Goal: Information Seeking & Learning: Learn about a topic

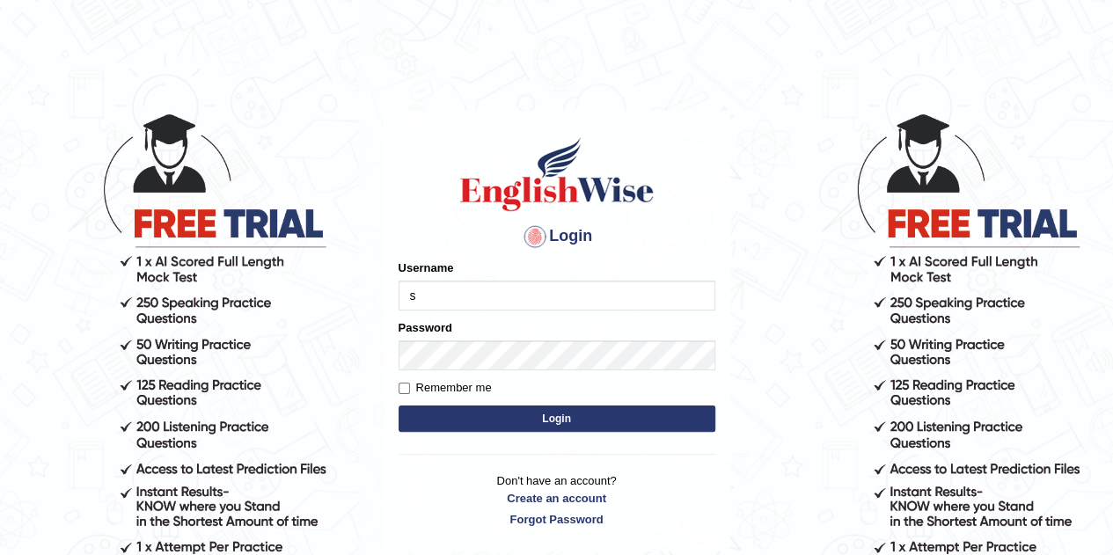
type input "Sjamal"
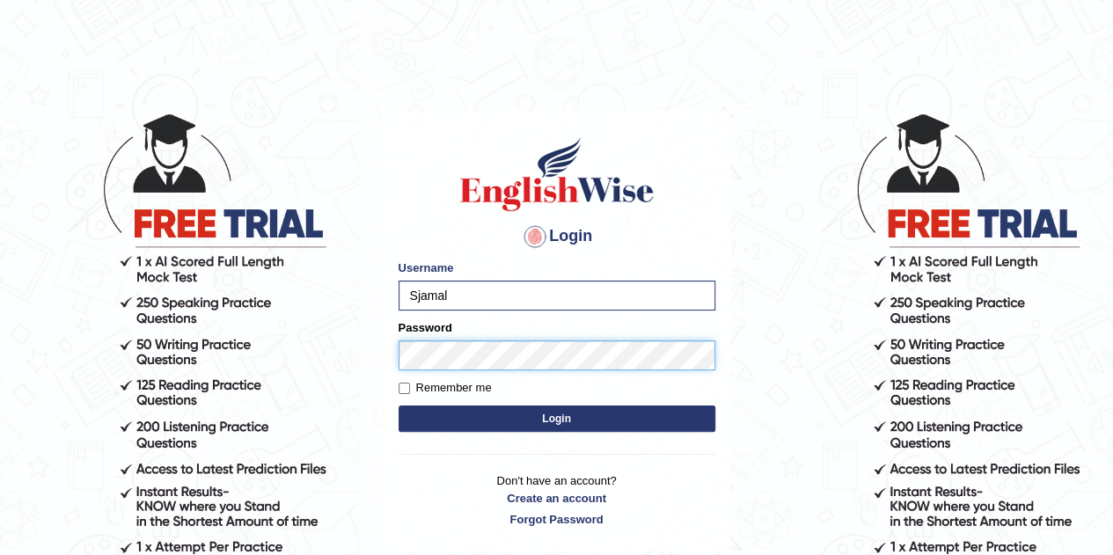
click at [399, 406] on button "Login" at bounding box center [557, 419] width 317 height 26
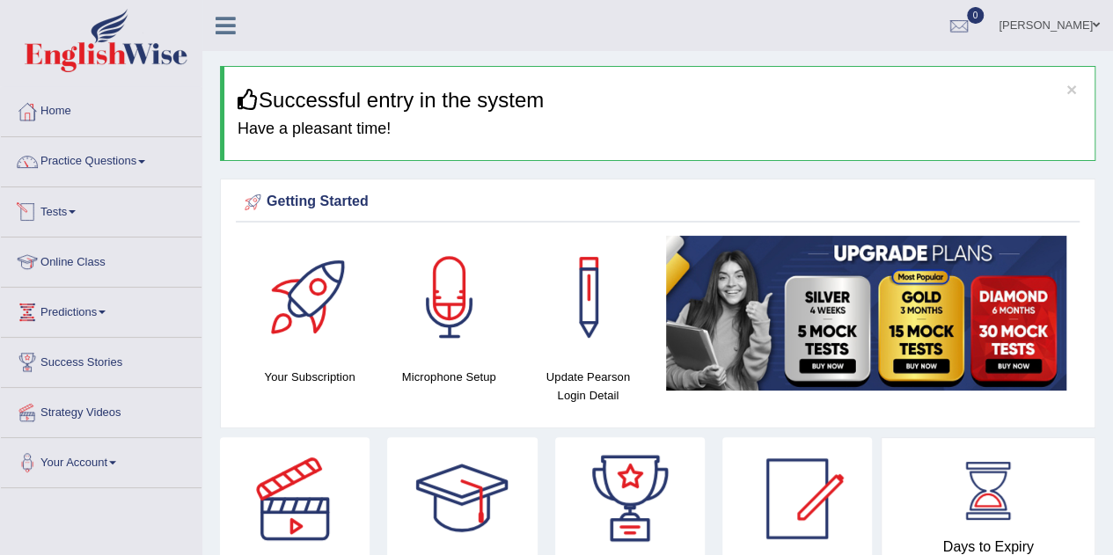
click at [90, 156] on link "Practice Questions" at bounding box center [101, 159] width 201 height 44
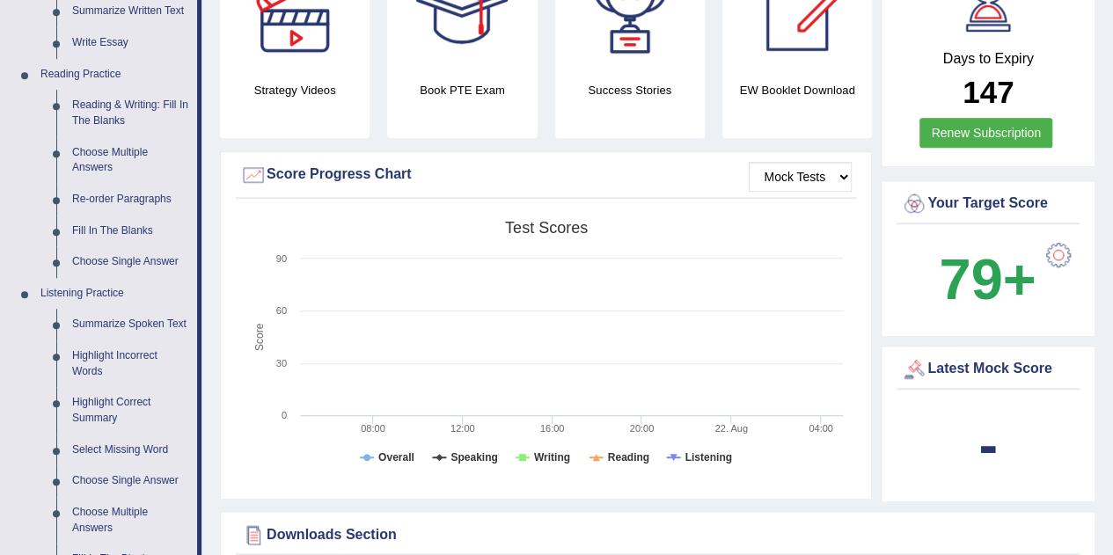
scroll to position [491, 0]
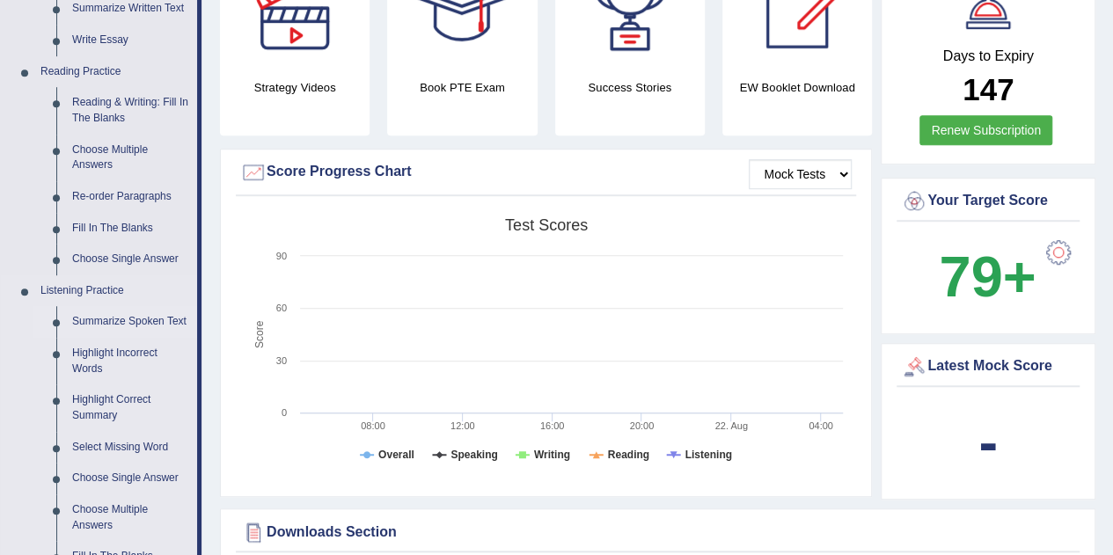
click at [95, 323] on link "Summarize Spoken Text" at bounding box center [130, 322] width 133 height 32
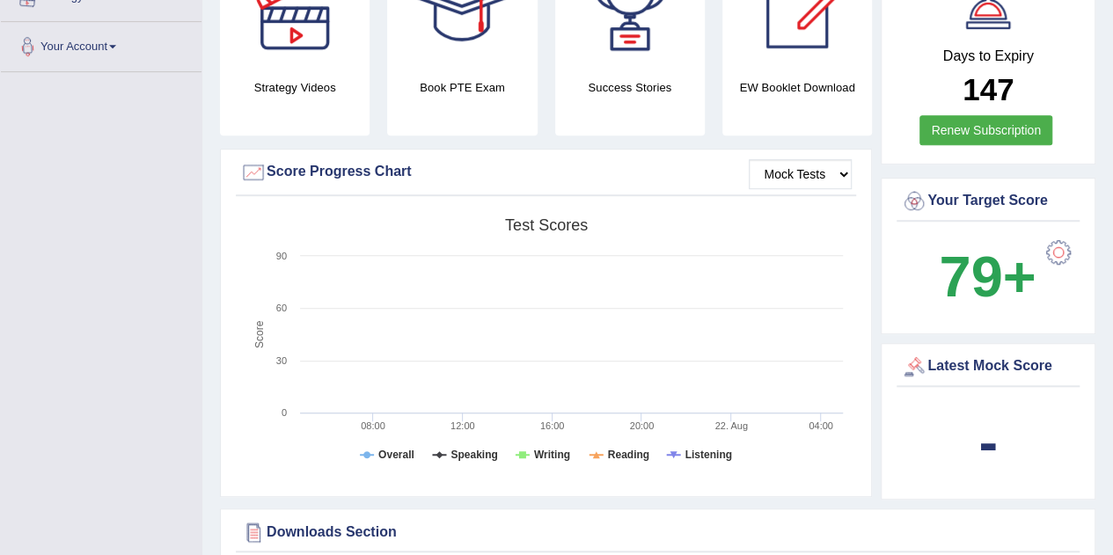
scroll to position [249, 0]
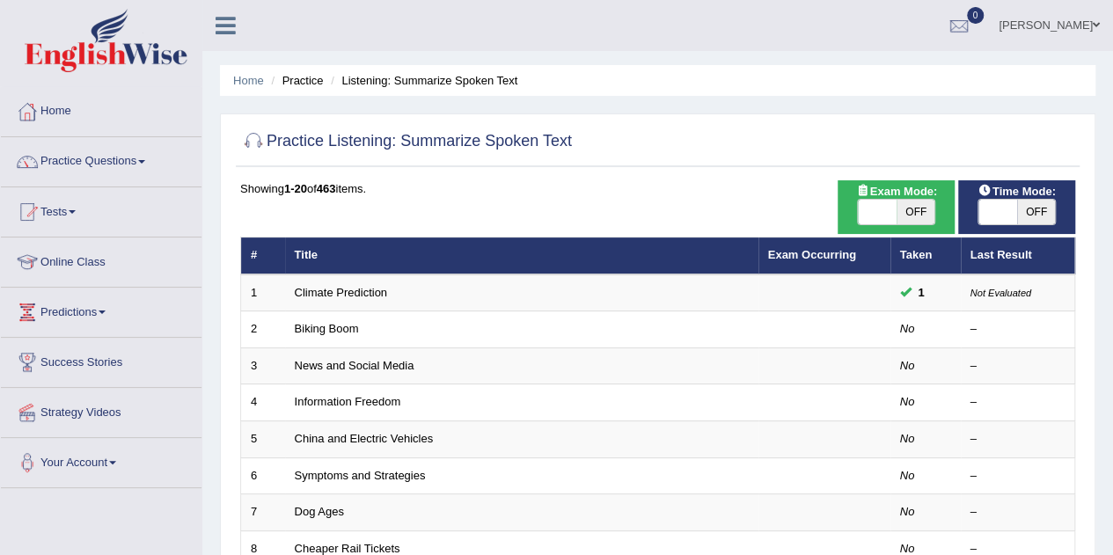
click at [913, 209] on span "OFF" at bounding box center [916, 212] width 39 height 25
checkbox input "true"
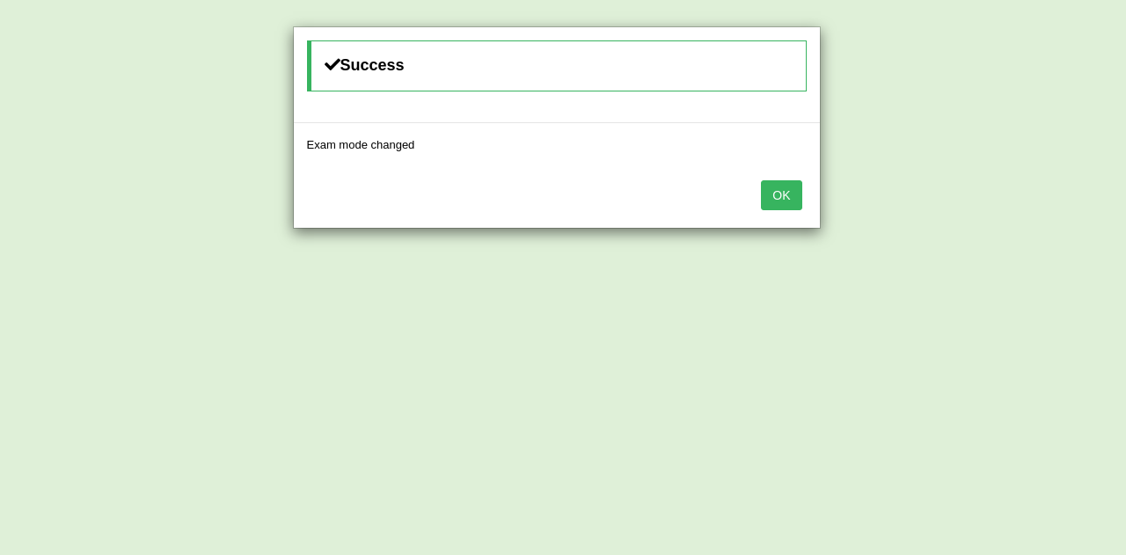
click at [780, 190] on button "OK" at bounding box center [781, 195] width 40 height 30
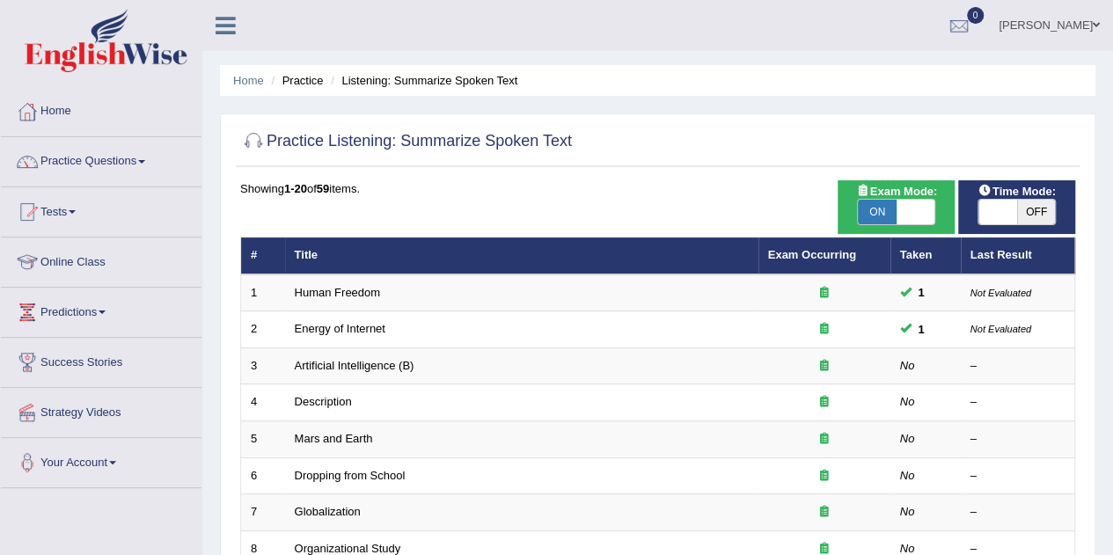
click at [1032, 215] on span "OFF" at bounding box center [1036, 212] width 39 height 25
checkbox input "true"
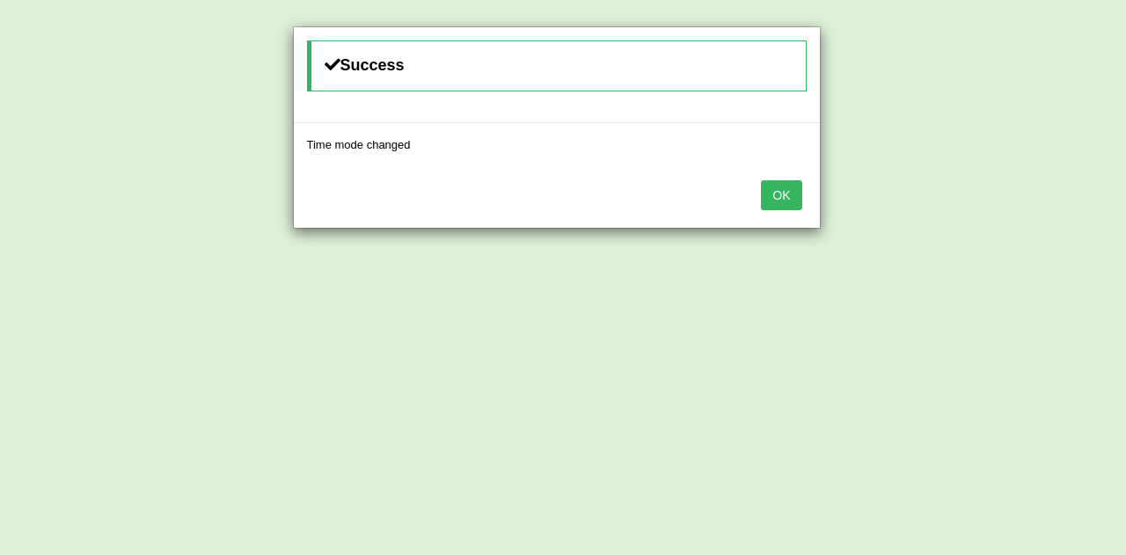
click at [776, 182] on button "OK" at bounding box center [781, 195] width 40 height 30
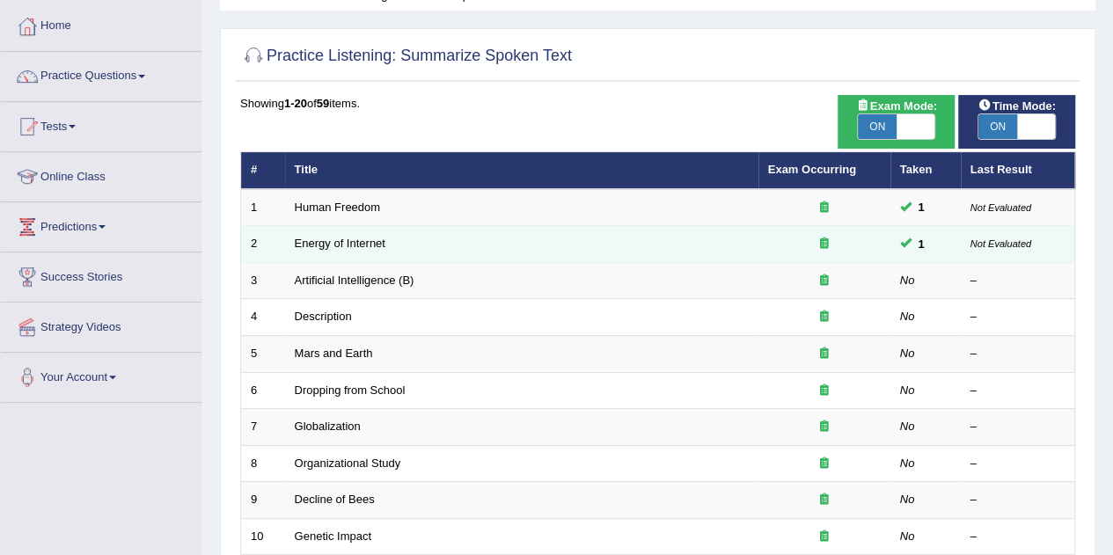
scroll to position [93, 0]
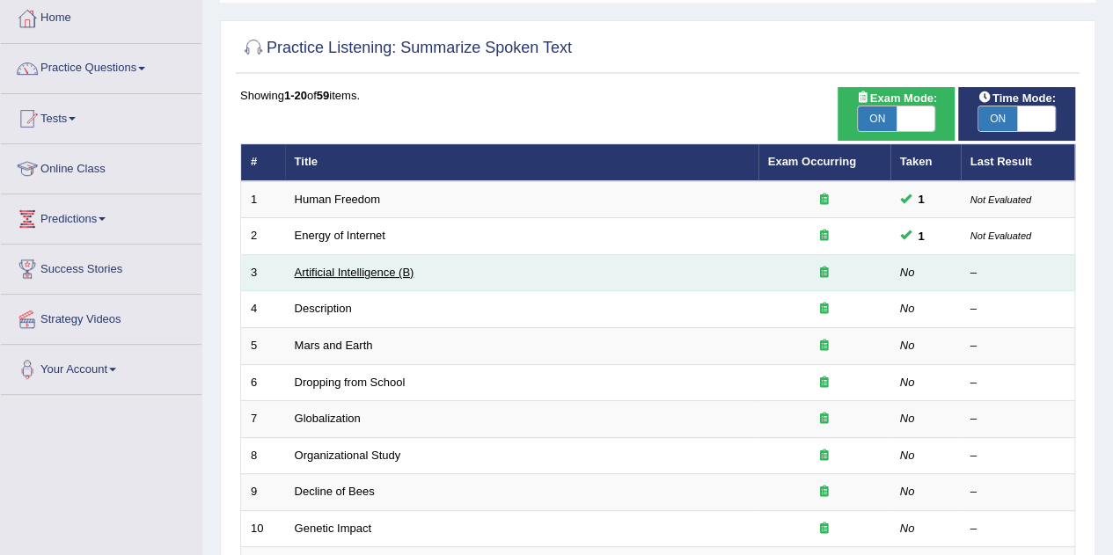
click at [326, 268] on link "Artificial Intelligence (B)" at bounding box center [355, 272] width 120 height 13
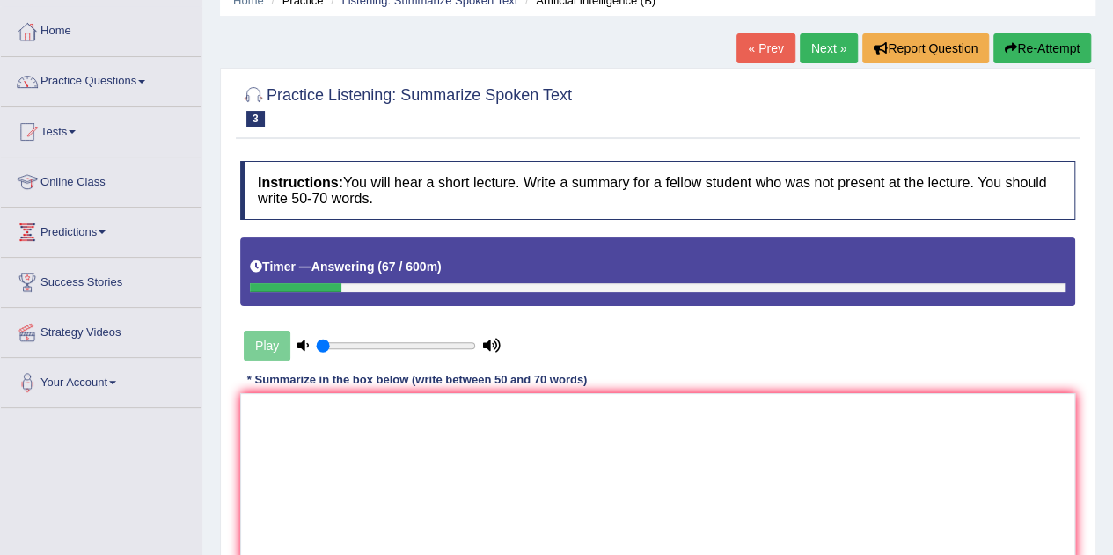
scroll to position [81, 0]
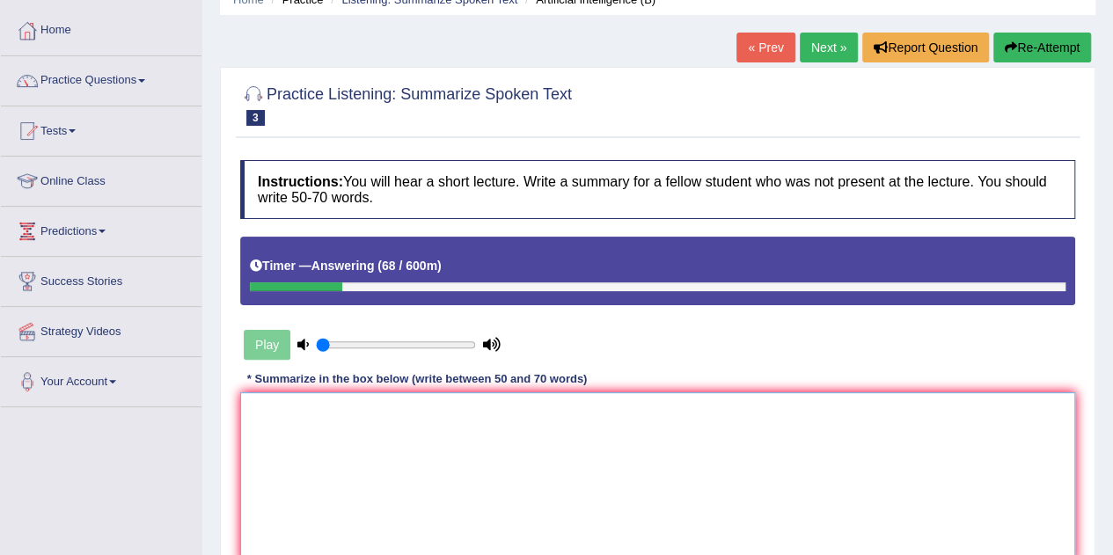
click at [366, 421] on textarea at bounding box center [657, 477] width 835 height 171
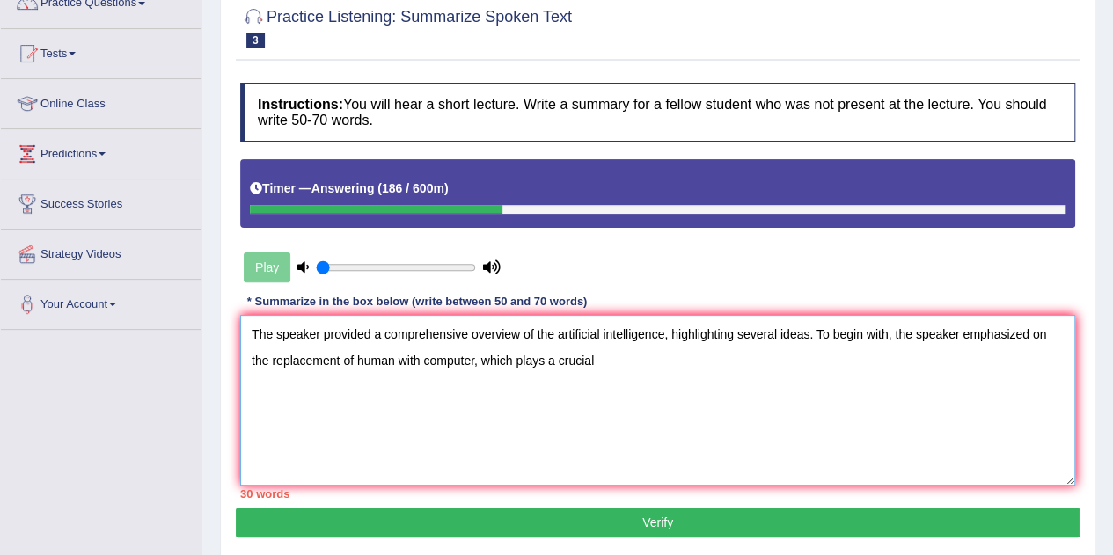
scroll to position [173, 0]
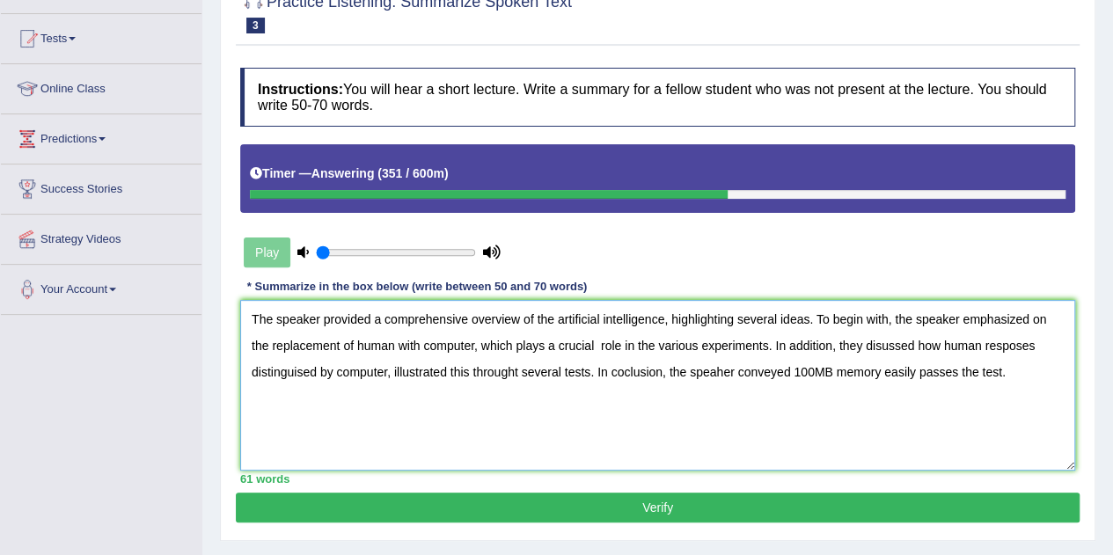
click at [720, 375] on textarea "The speaker provided a comprehensive overview of the artificial intelligence, h…" at bounding box center [657, 385] width 835 height 171
click at [793, 371] on textarea "The speaker provided a comprehensive overview of the artificial intelligence, h…" at bounding box center [657, 385] width 835 height 171
type textarea "The speaker provided a comprehensive overview of the artificial intelligence, h…"
click at [743, 510] on button "Verify" at bounding box center [658, 508] width 844 height 30
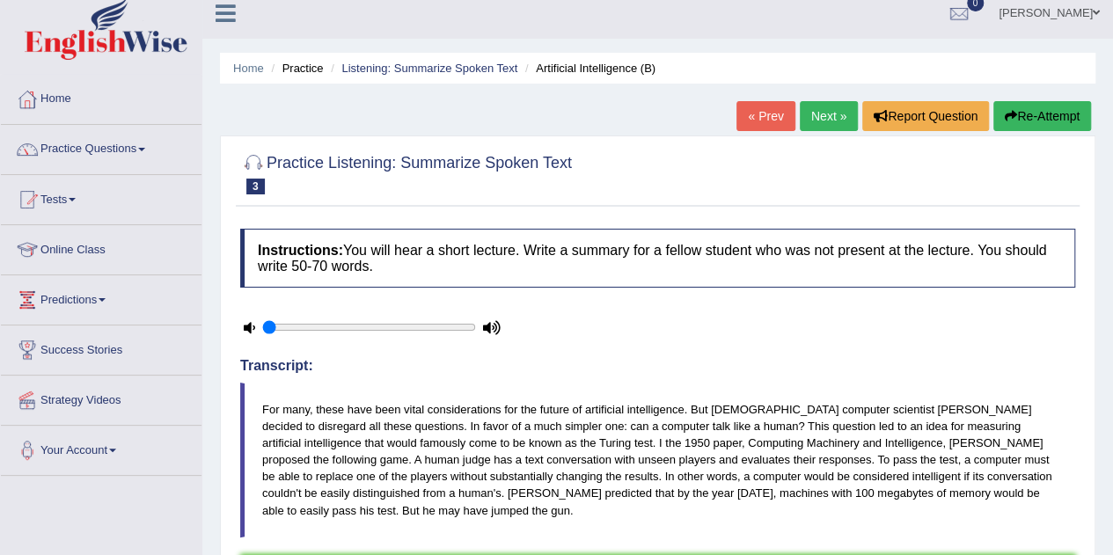
scroll to position [11, 0]
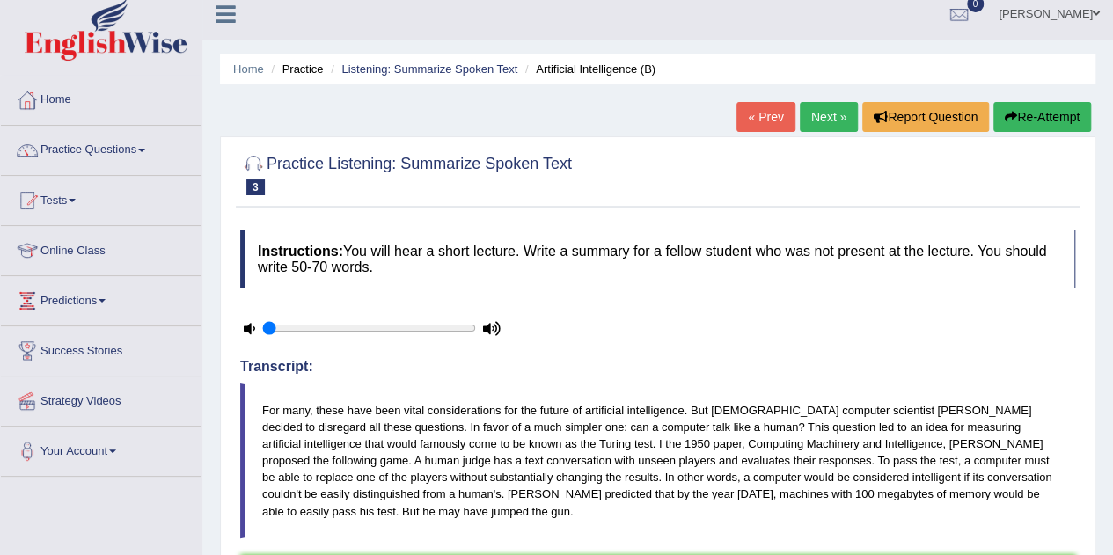
click at [832, 110] on link "Next »" at bounding box center [829, 117] width 58 height 30
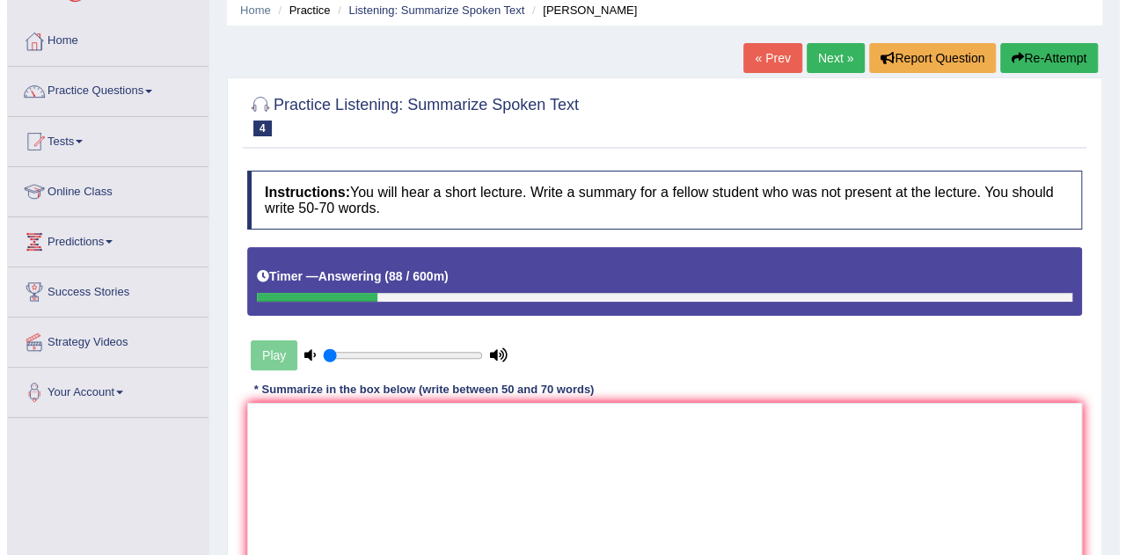
scroll to position [252, 0]
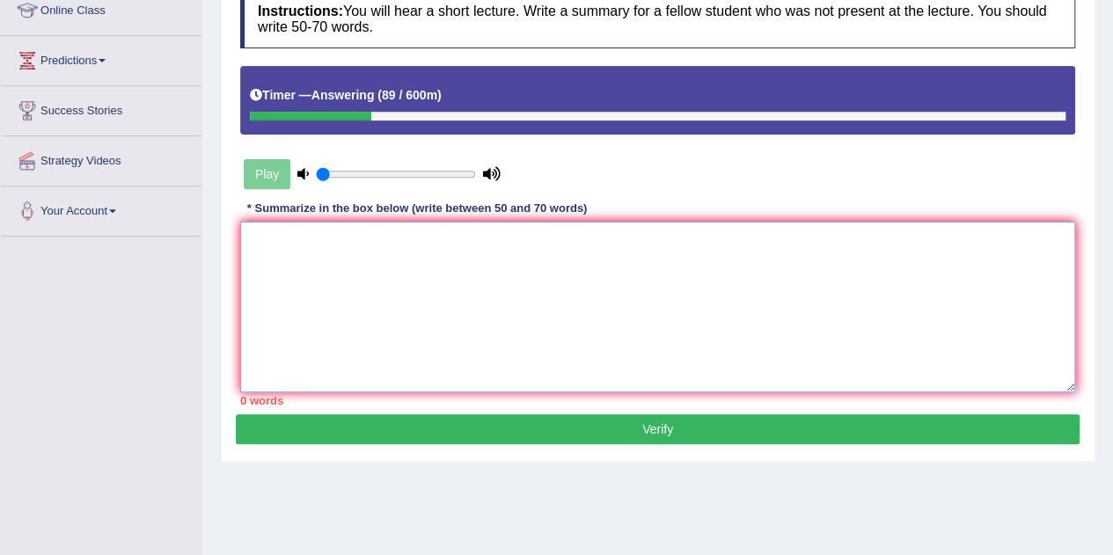
click at [459, 240] on textarea at bounding box center [657, 307] width 835 height 171
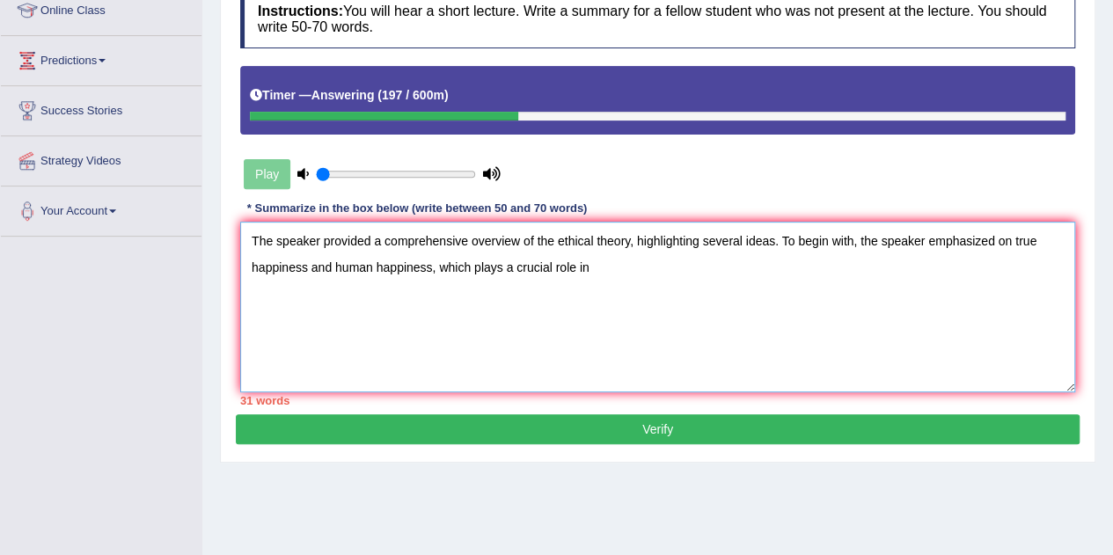
click at [429, 267] on textarea "The speaker provided a comprehensive overview of the ethical theory, highlighti…" at bounding box center [657, 307] width 835 height 171
click at [470, 261] on textarea "The speaker provided a comprehensive overview of the ethical theory, highlighti…" at bounding box center [657, 307] width 835 height 171
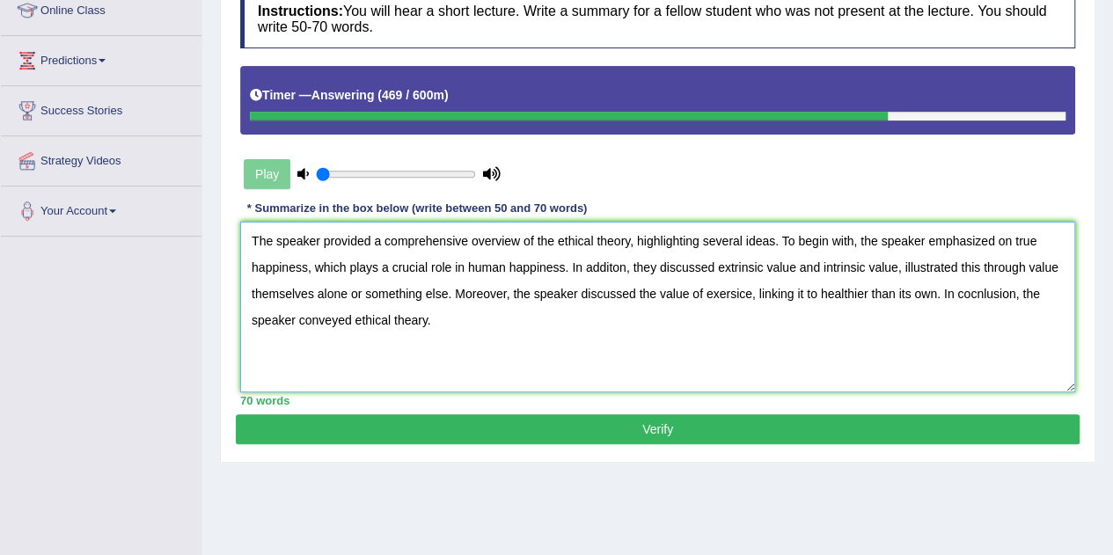
type textarea "The speaker provided a comprehensive overview of the ethical theory, highlighti…"
click at [698, 427] on button "Verify" at bounding box center [658, 429] width 844 height 30
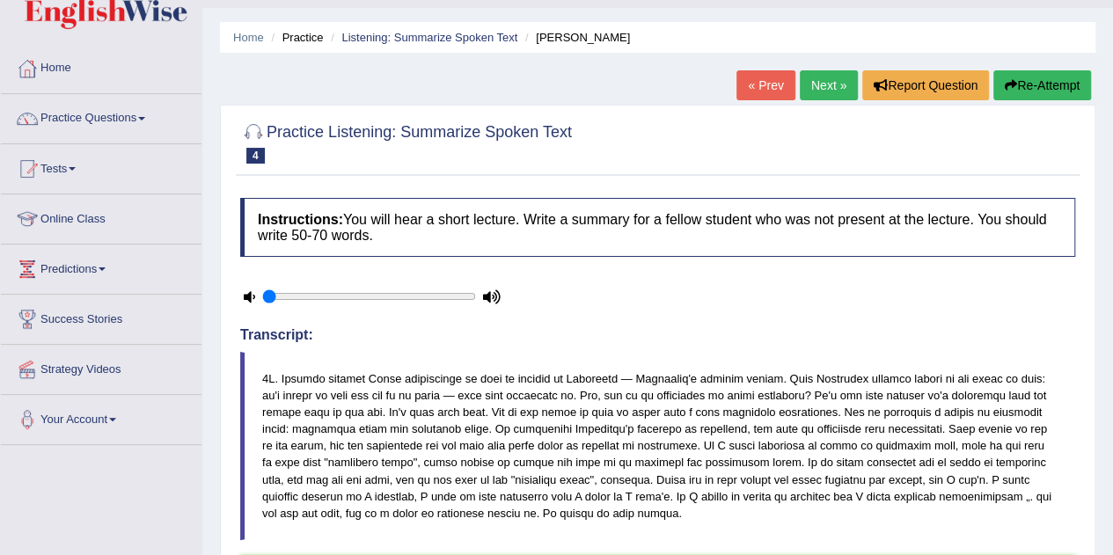
scroll to position [19, 0]
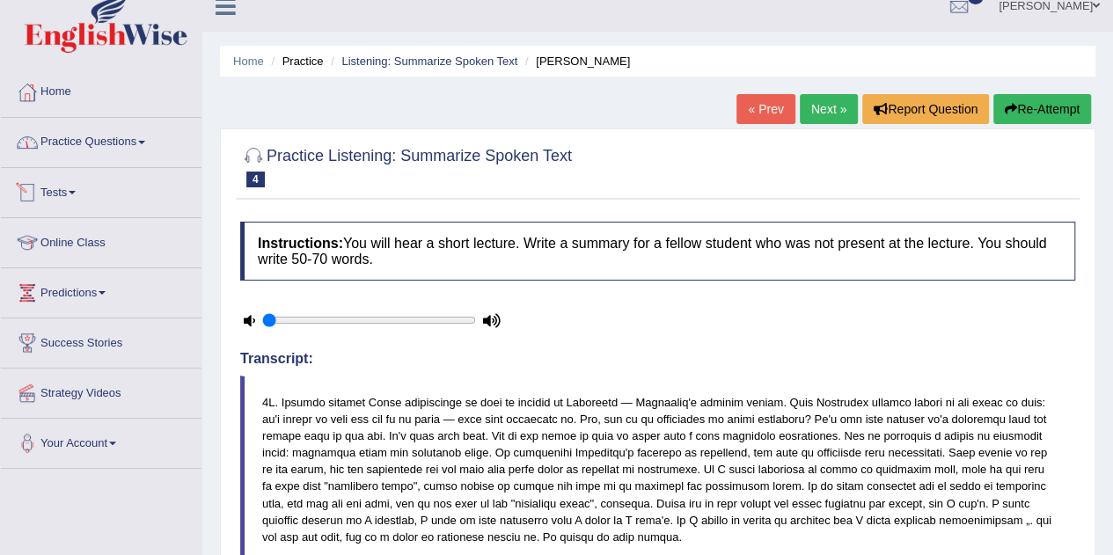
click at [84, 147] on link "Practice Questions" at bounding box center [101, 140] width 201 height 44
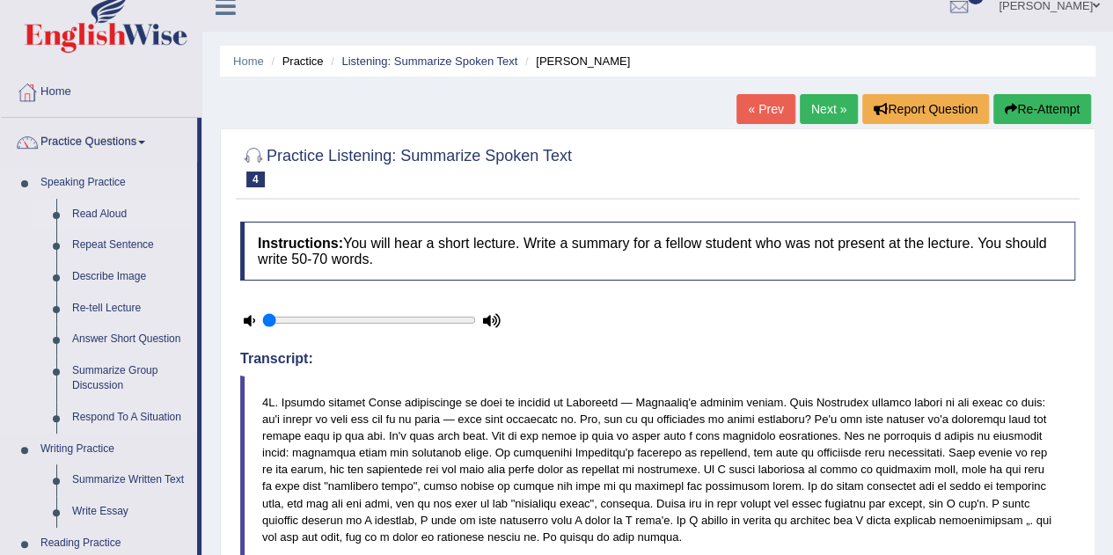
click at [103, 215] on link "Read Aloud" at bounding box center [130, 215] width 133 height 32
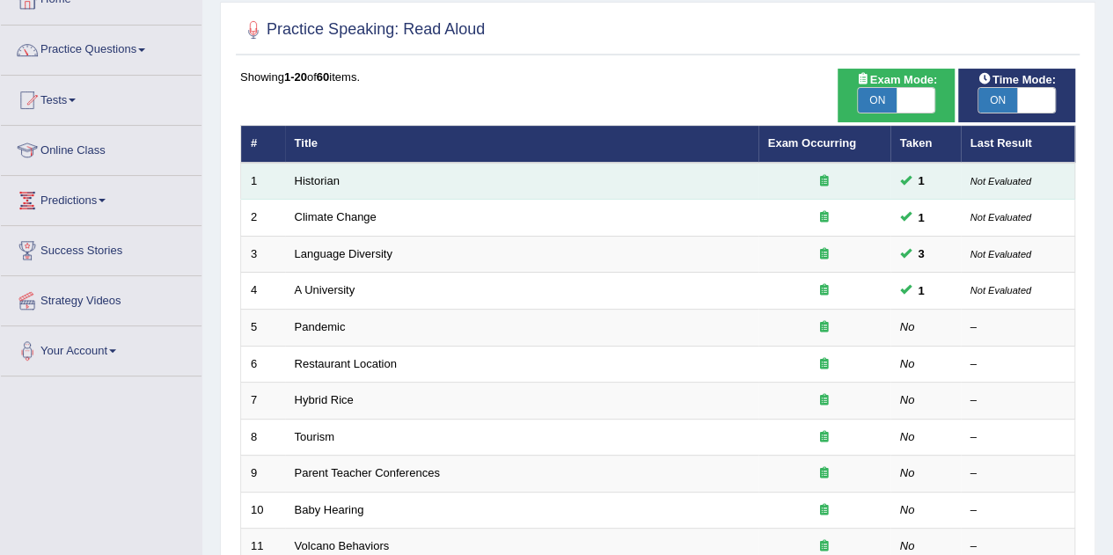
scroll to position [114, 0]
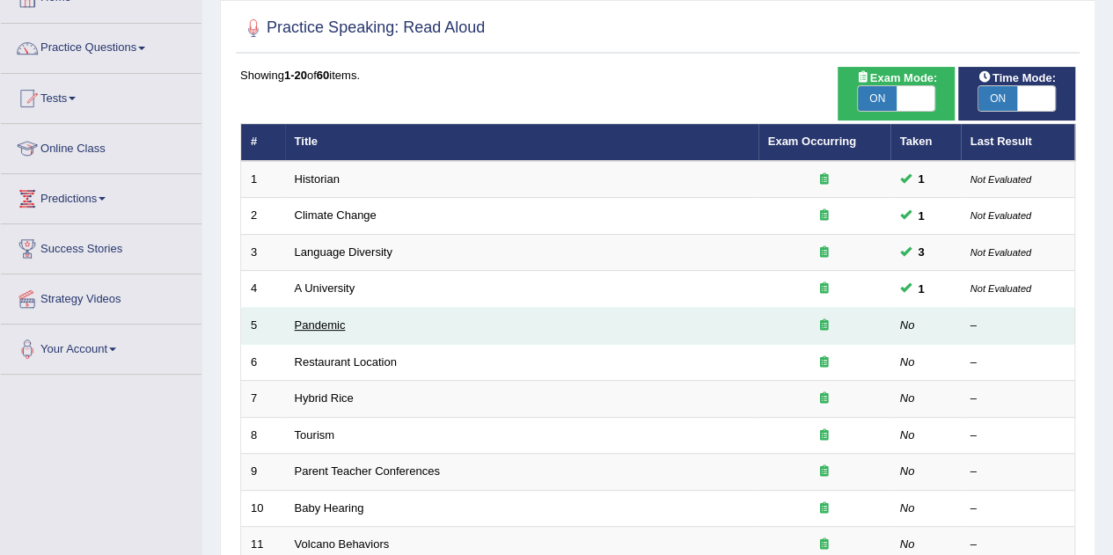
click at [322, 319] on link "Pandemic" at bounding box center [320, 325] width 51 height 13
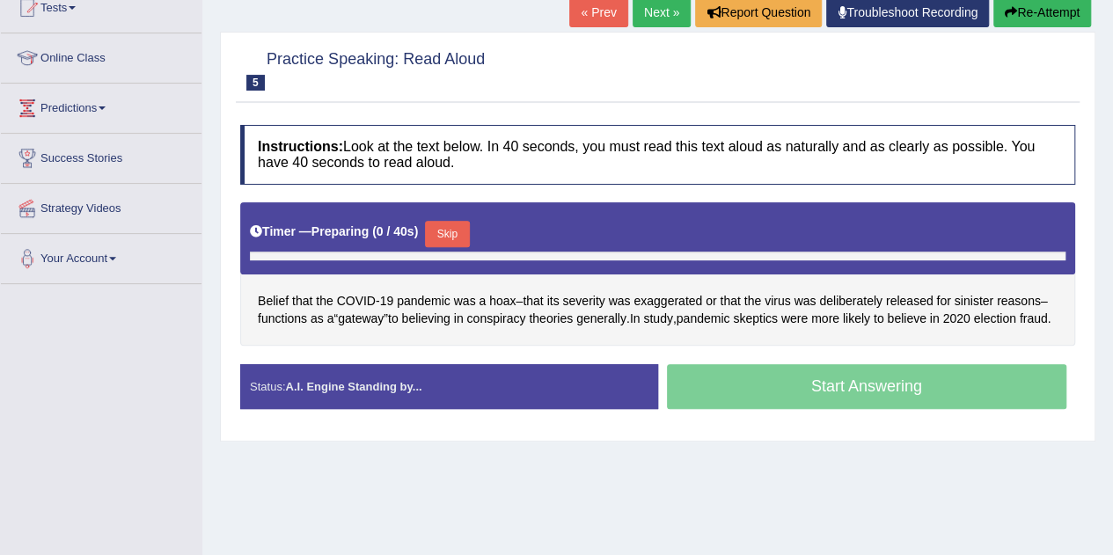
scroll to position [264, 0]
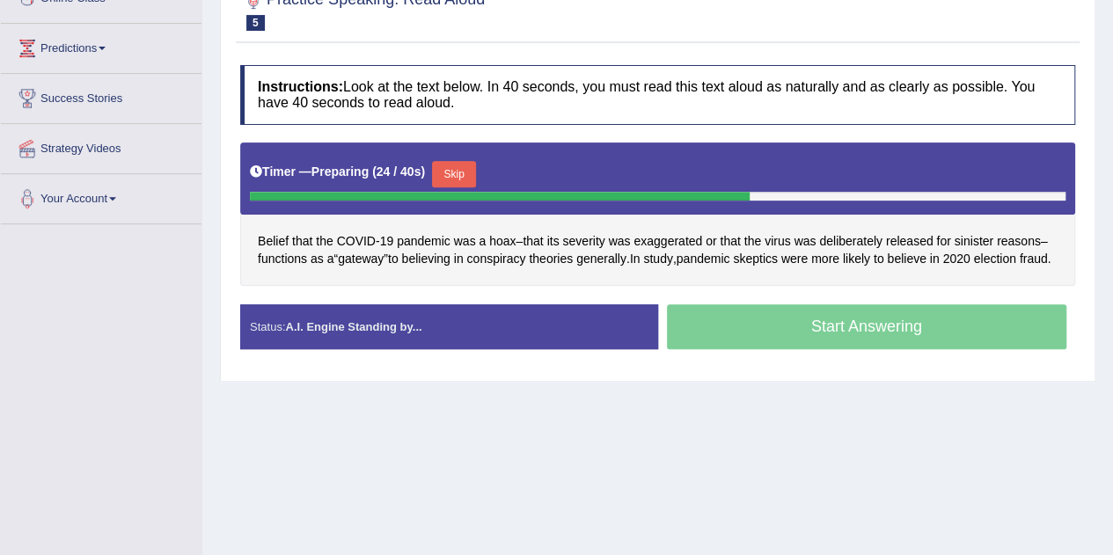
click at [459, 161] on button "Skip" at bounding box center [454, 174] width 44 height 26
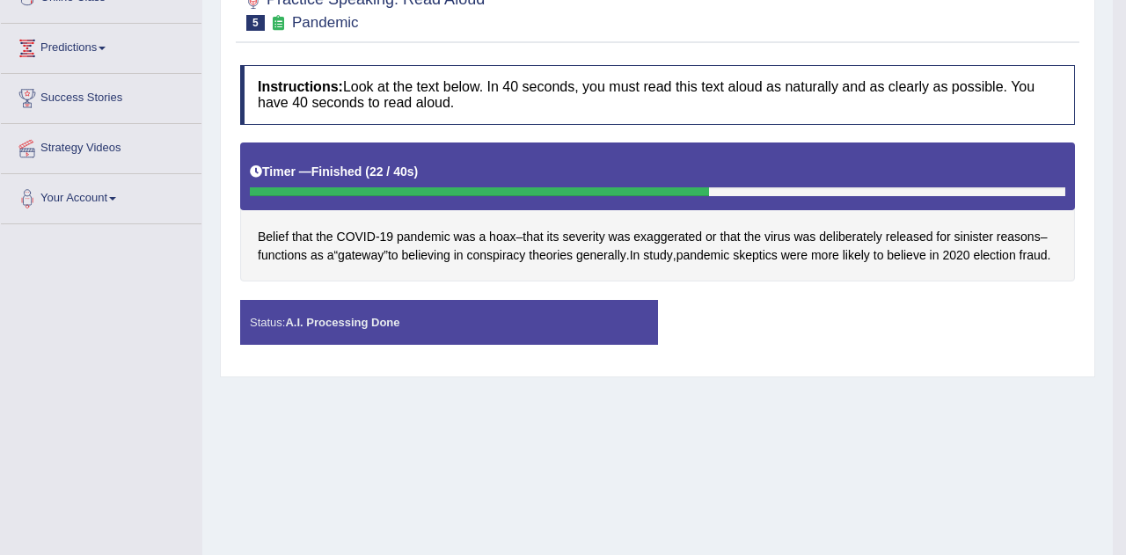
click at [0, 0] on div "Saving your answer..." at bounding box center [0, 0] width 0 height 0
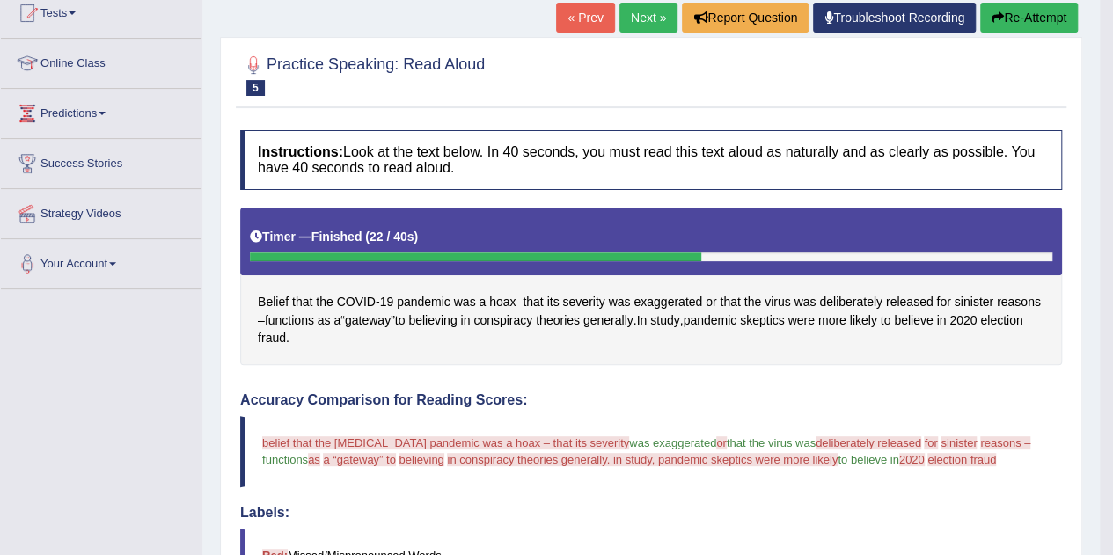
scroll to position [199, 0]
click at [986, 4] on button "Re-Attempt" at bounding box center [1029, 18] width 98 height 30
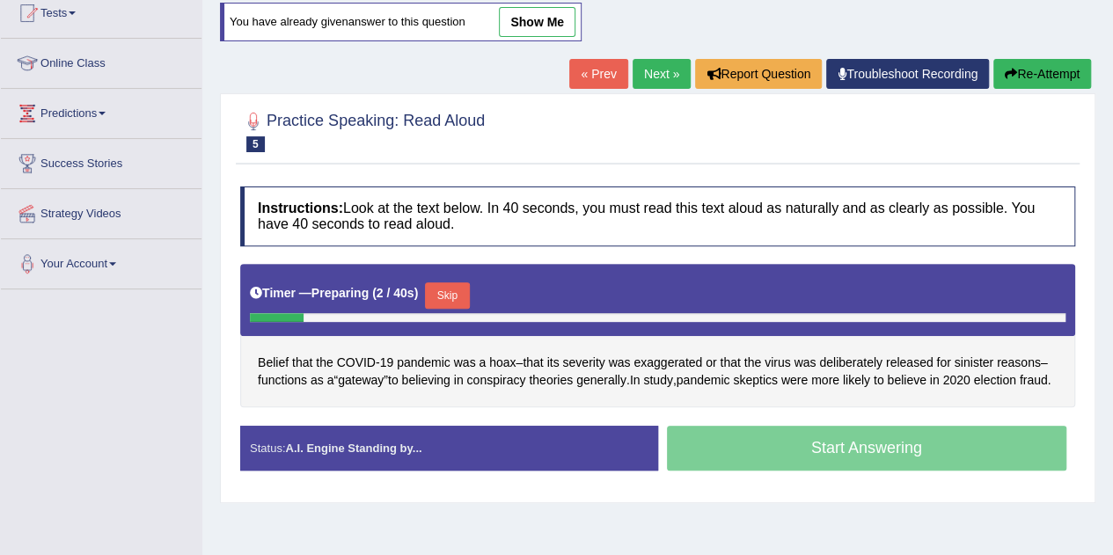
click at [458, 289] on button "Skip" at bounding box center [447, 295] width 44 height 26
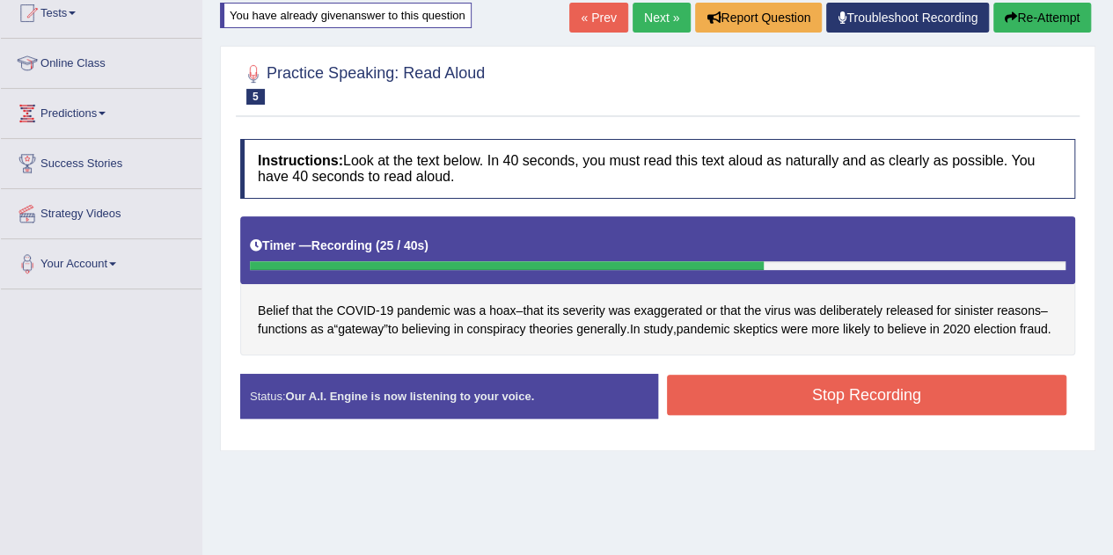
click at [901, 415] on button "Stop Recording" at bounding box center [867, 395] width 400 height 40
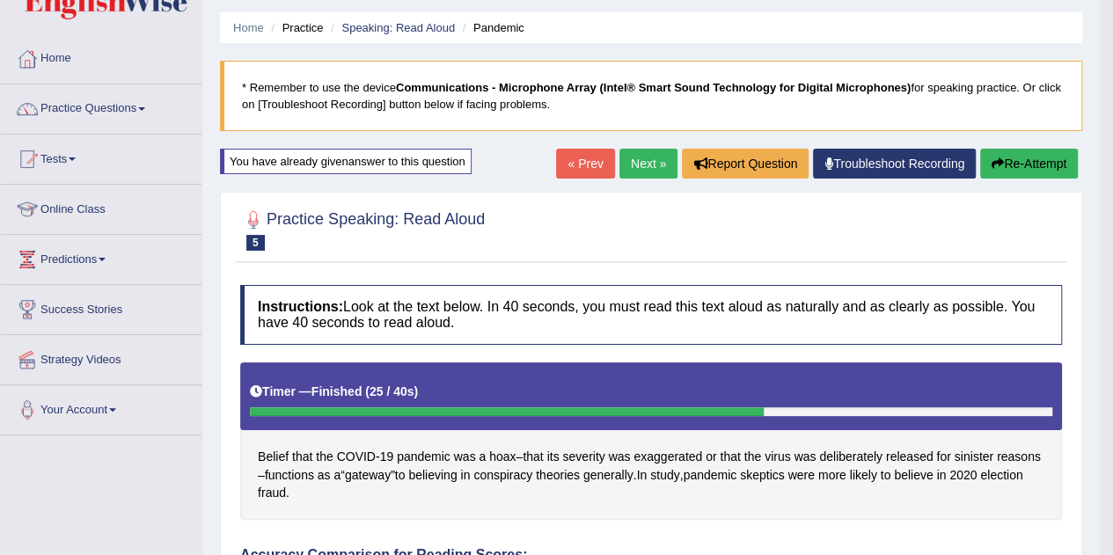
scroll to position [53, 0]
click at [652, 165] on link "Next »" at bounding box center [648, 164] width 58 height 30
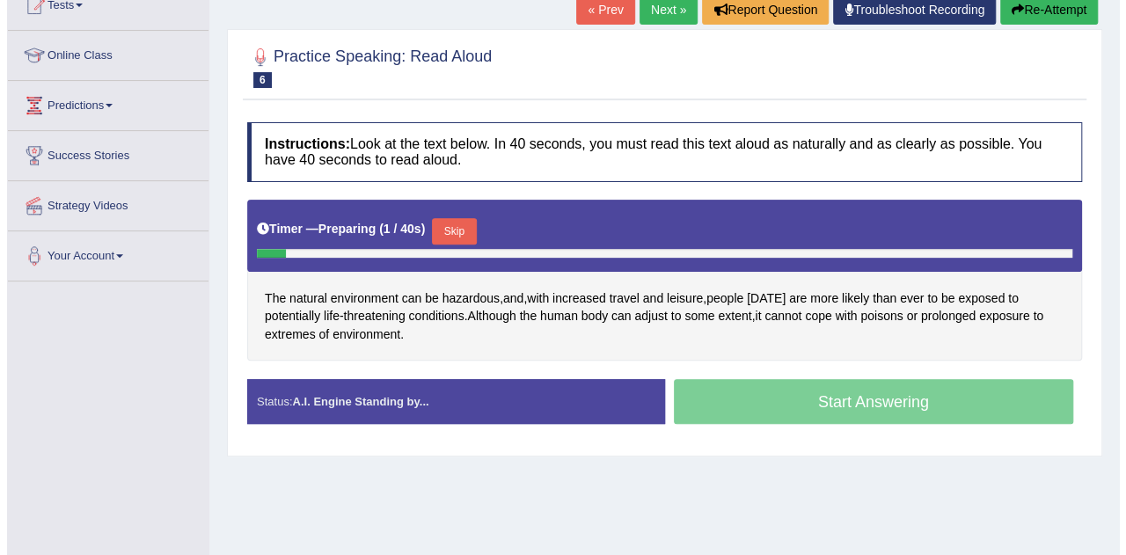
scroll to position [212, 0]
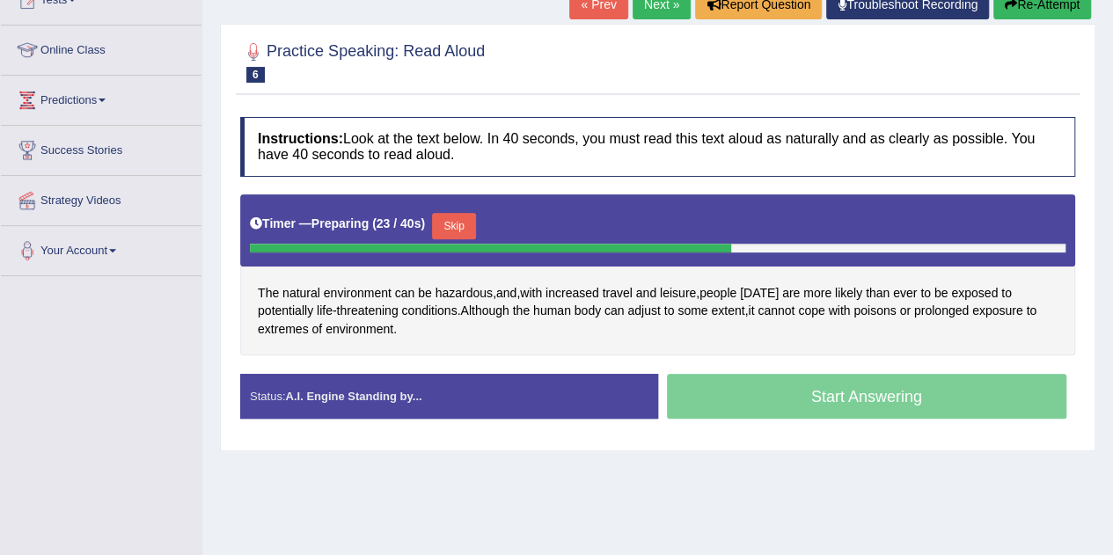
click at [463, 217] on button "Skip" at bounding box center [454, 226] width 44 height 26
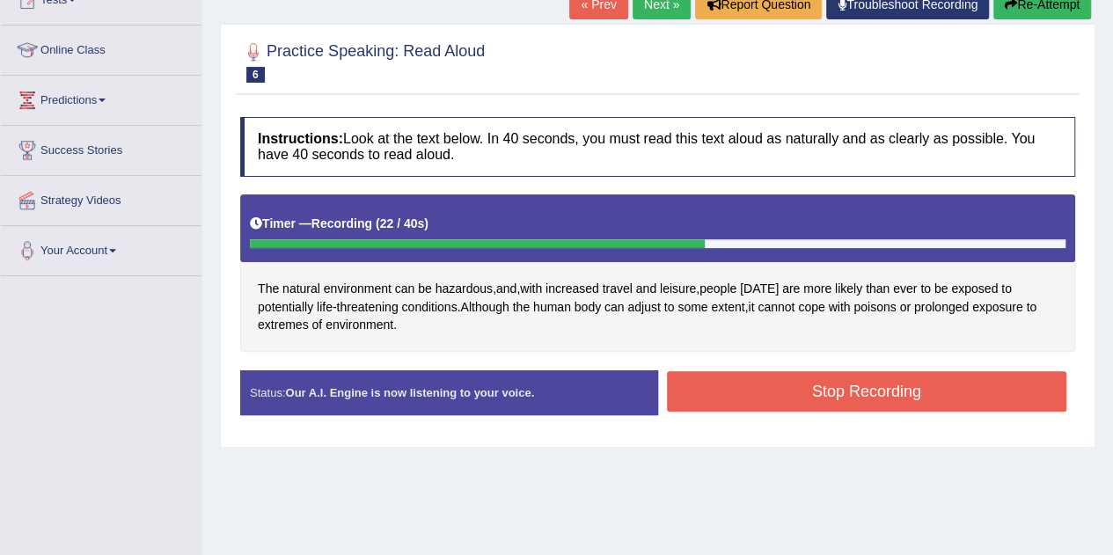
click at [766, 371] on button "Stop Recording" at bounding box center [867, 391] width 400 height 40
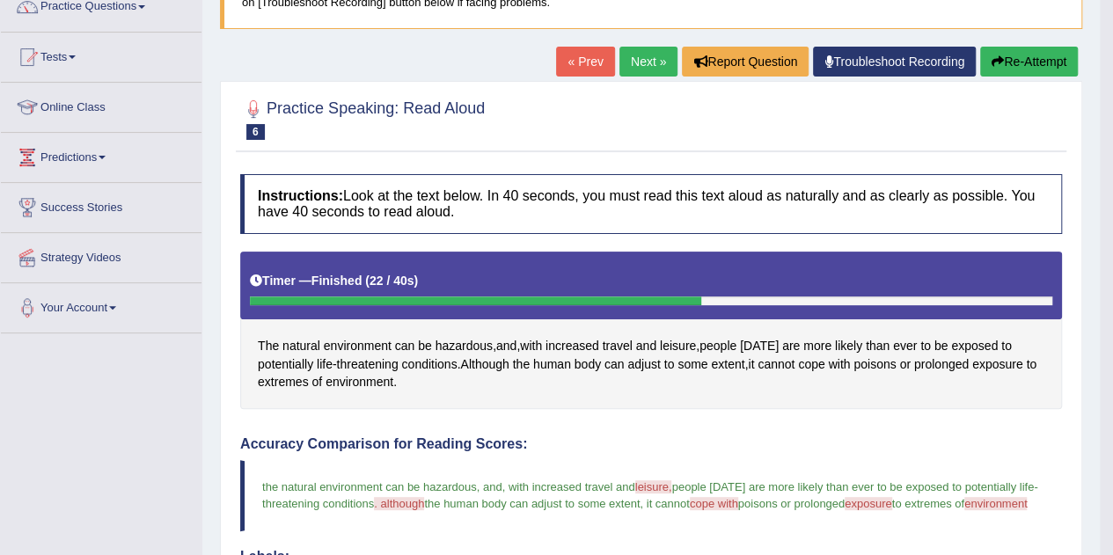
scroll to position [157, 0]
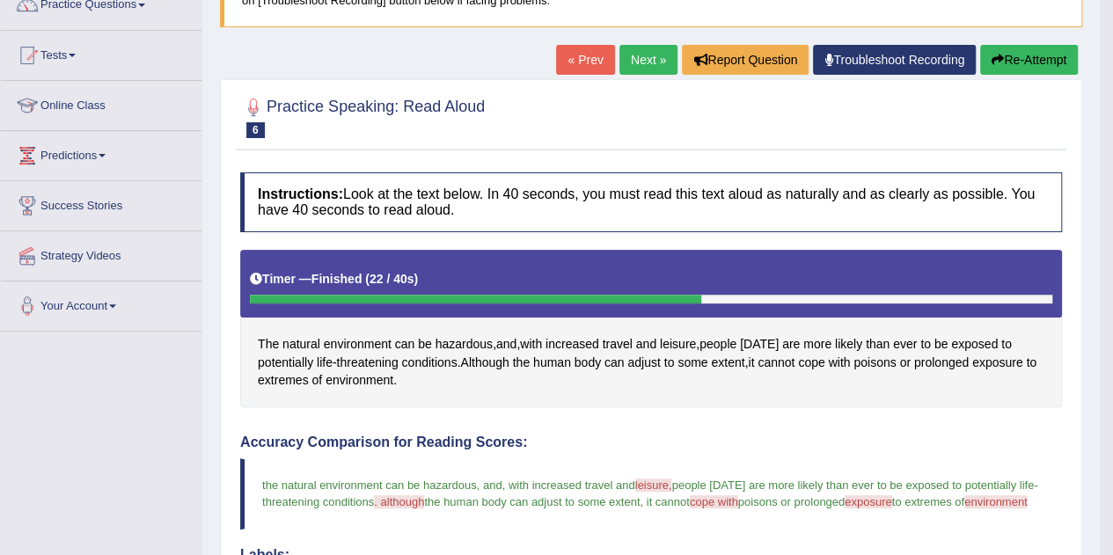
click at [646, 57] on link "Next »" at bounding box center [648, 60] width 58 height 30
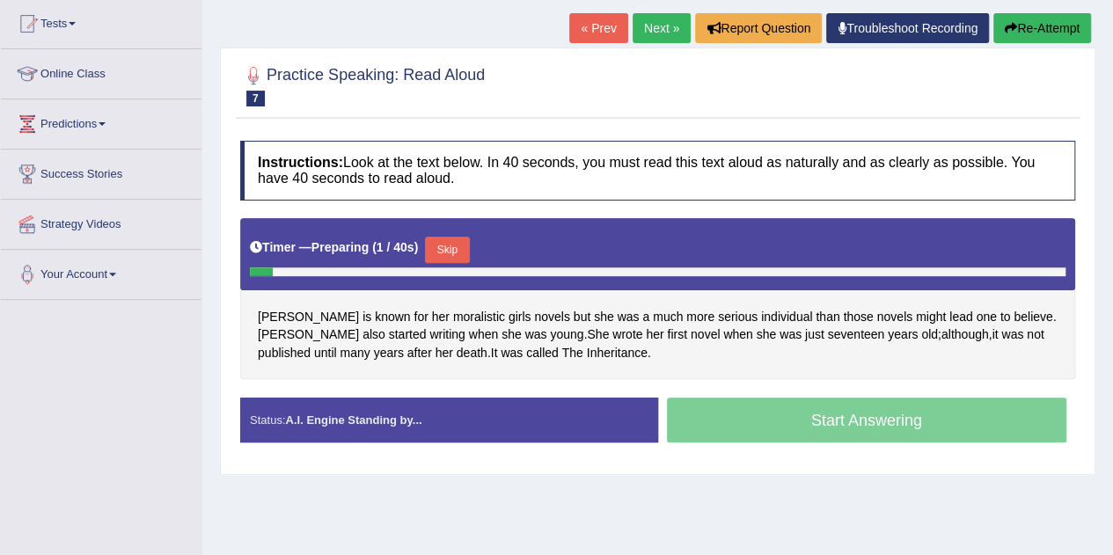
scroll to position [189, 0]
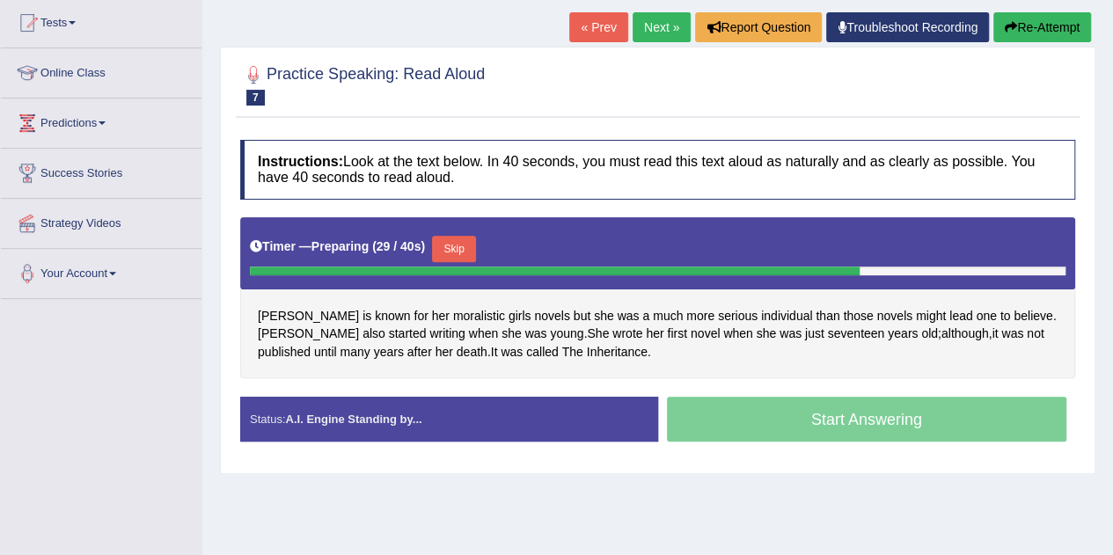
click at [466, 242] on button "Skip" at bounding box center [454, 249] width 44 height 26
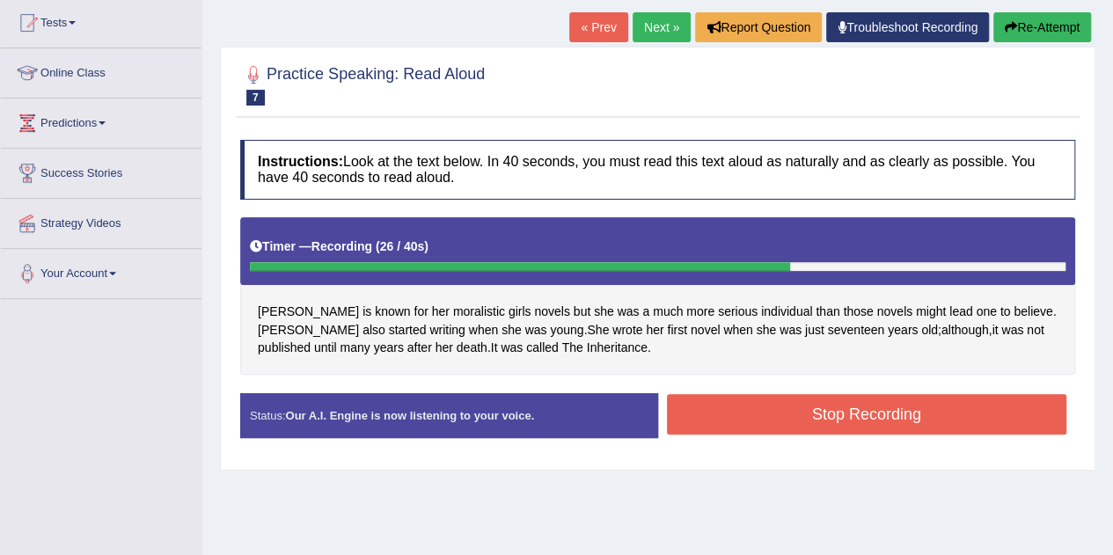
click at [726, 408] on button "Stop Recording" at bounding box center [867, 414] width 400 height 40
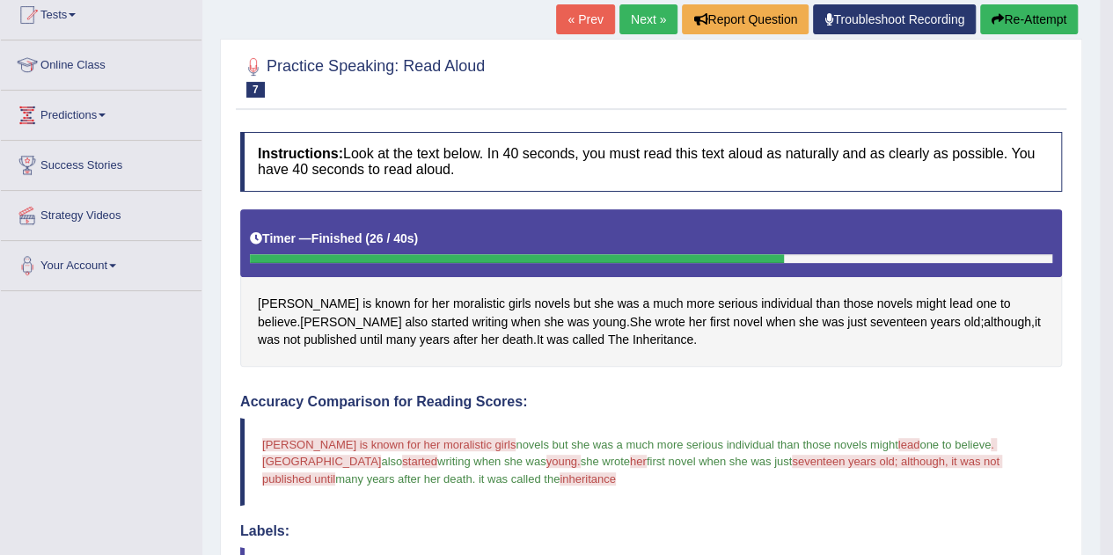
scroll to position [170, 0]
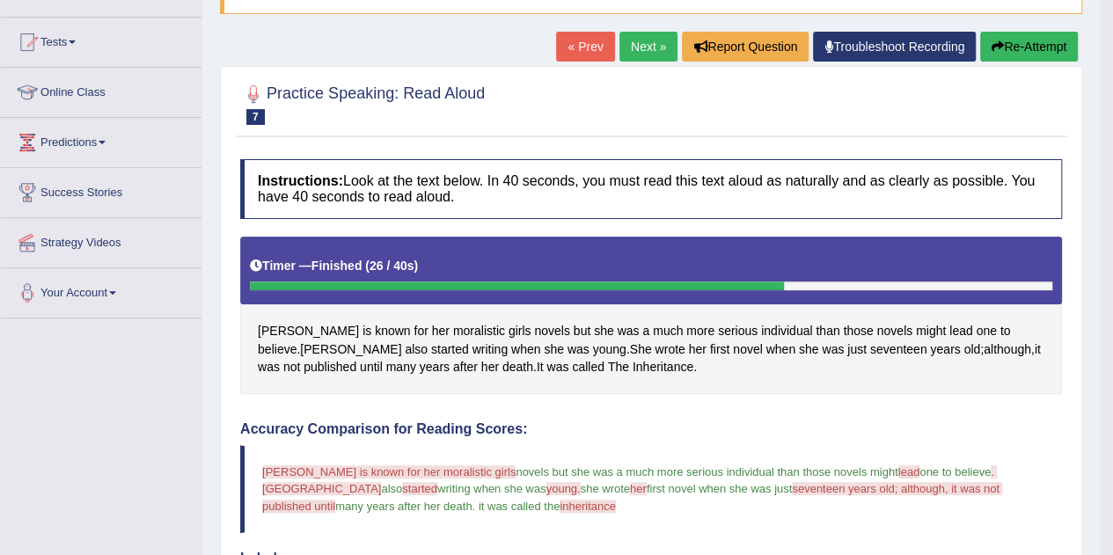
click at [627, 37] on link "Next »" at bounding box center [648, 47] width 58 height 30
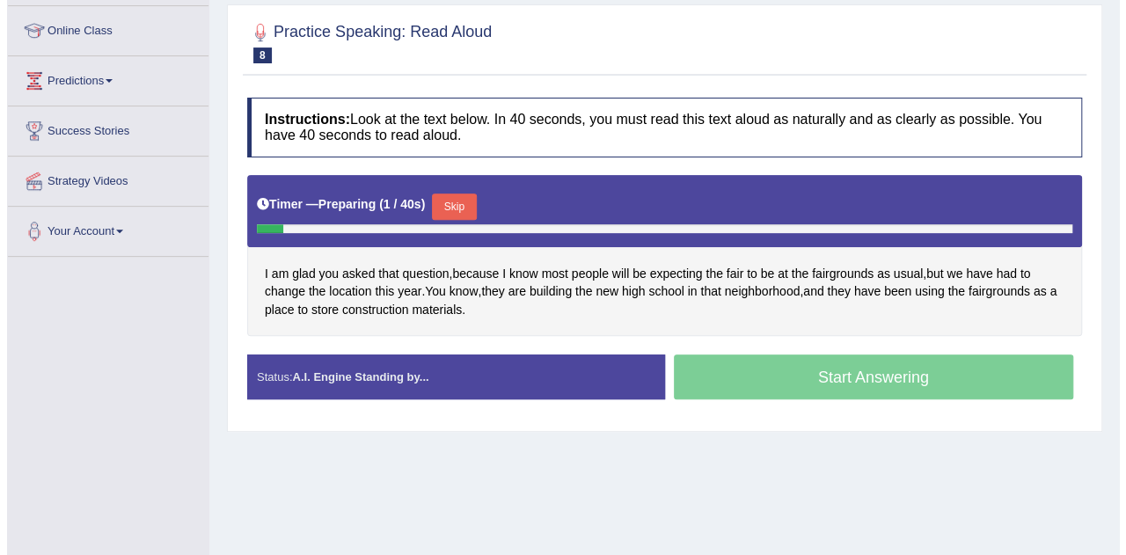
scroll to position [232, 0]
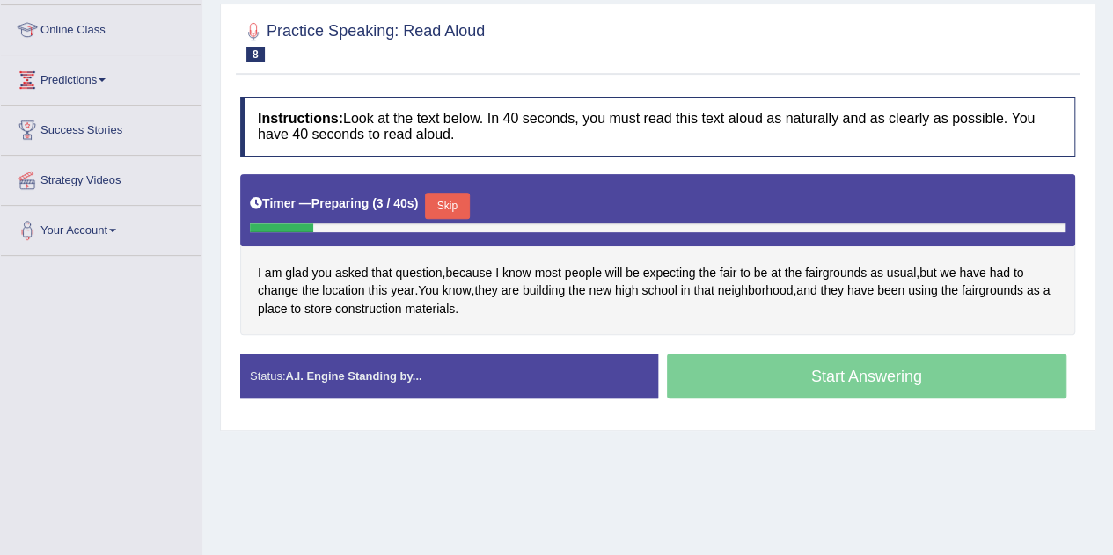
click at [463, 198] on button "Skip" at bounding box center [447, 206] width 44 height 26
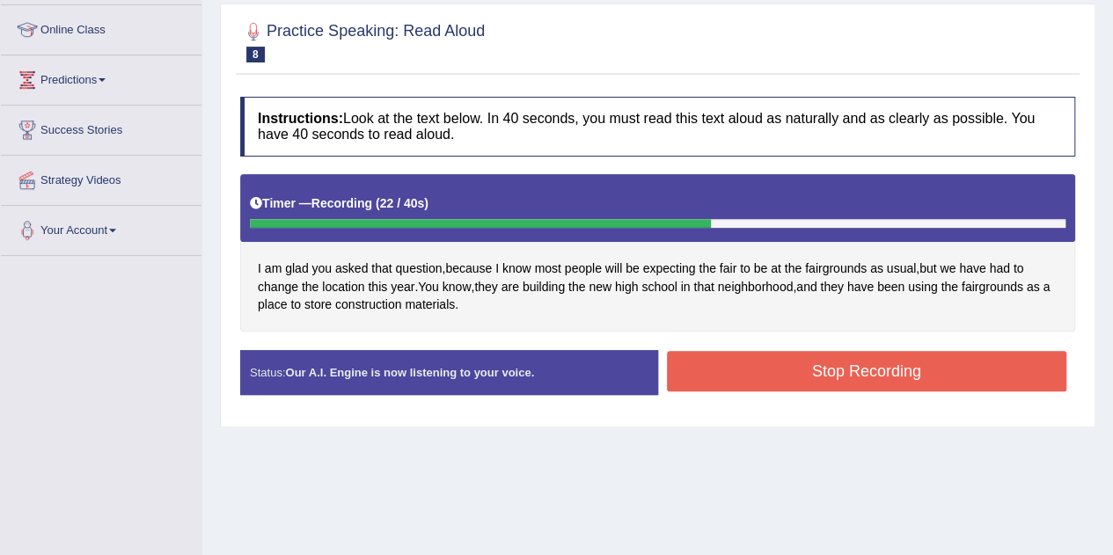
click at [714, 360] on button "Stop Recording" at bounding box center [867, 371] width 400 height 40
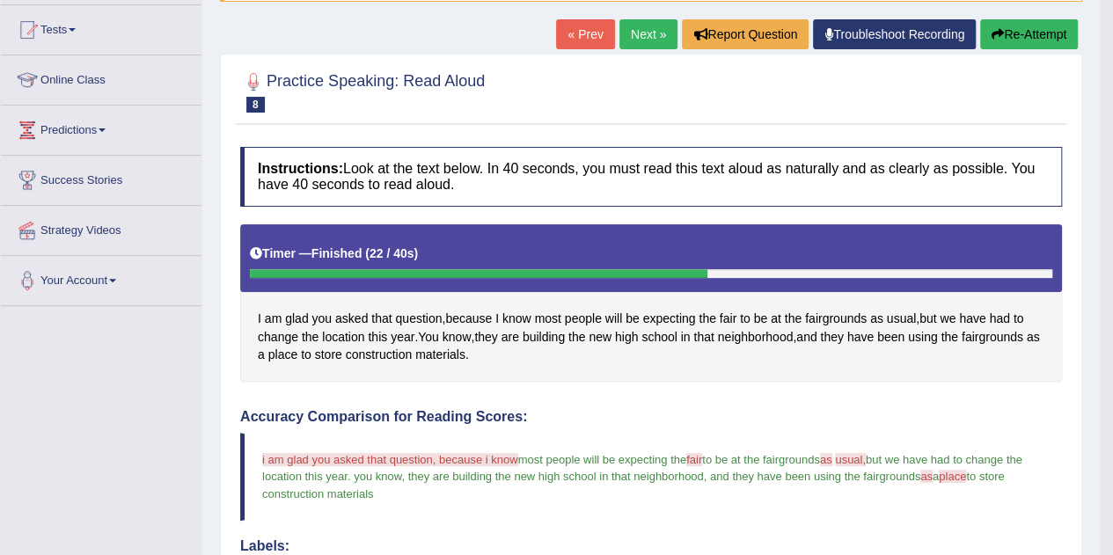
scroll to position [136, 0]
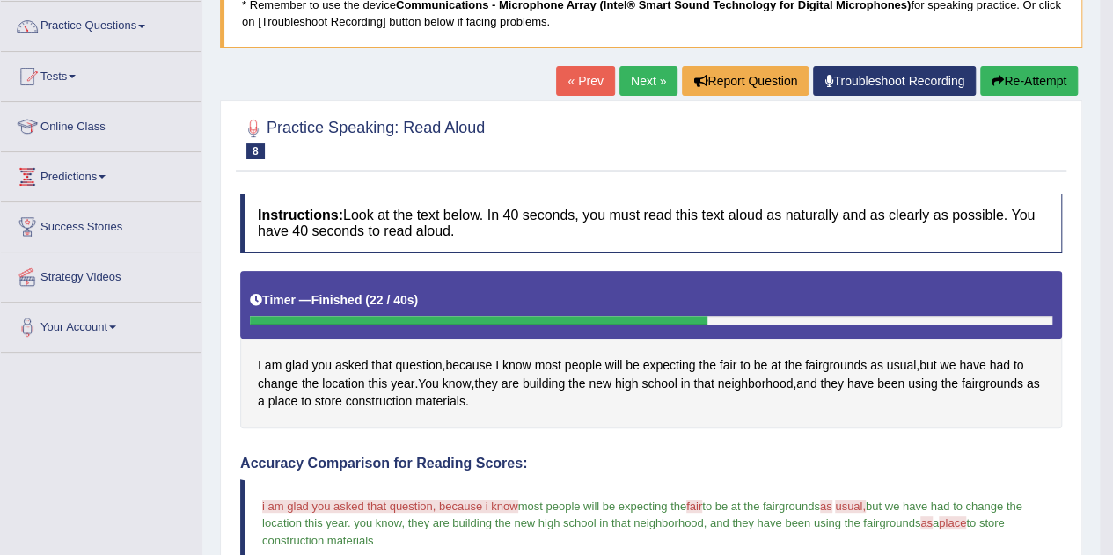
click at [637, 84] on link "Next »" at bounding box center [648, 81] width 58 height 30
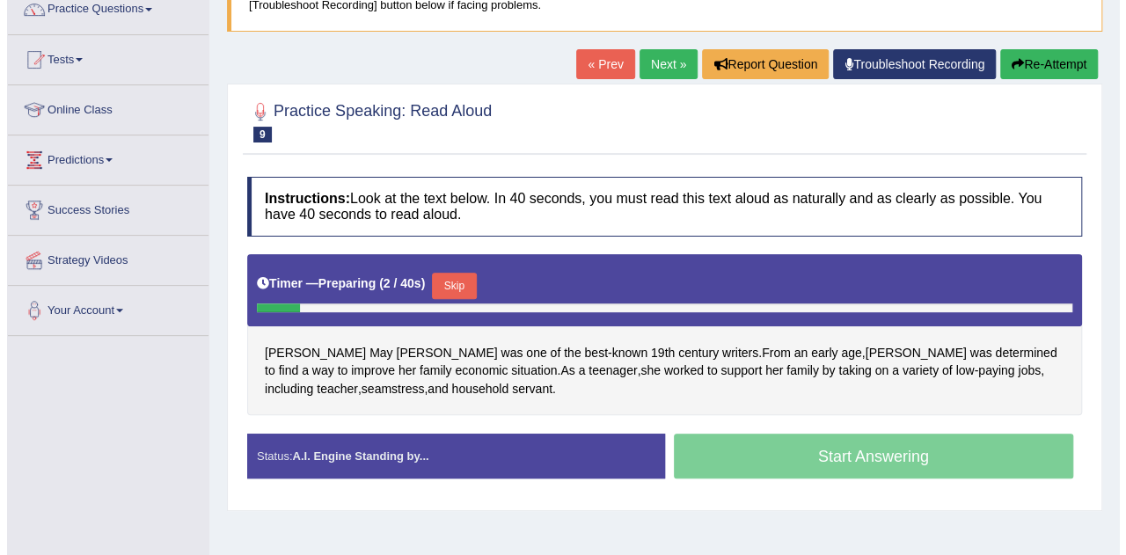
scroll to position [159, 0]
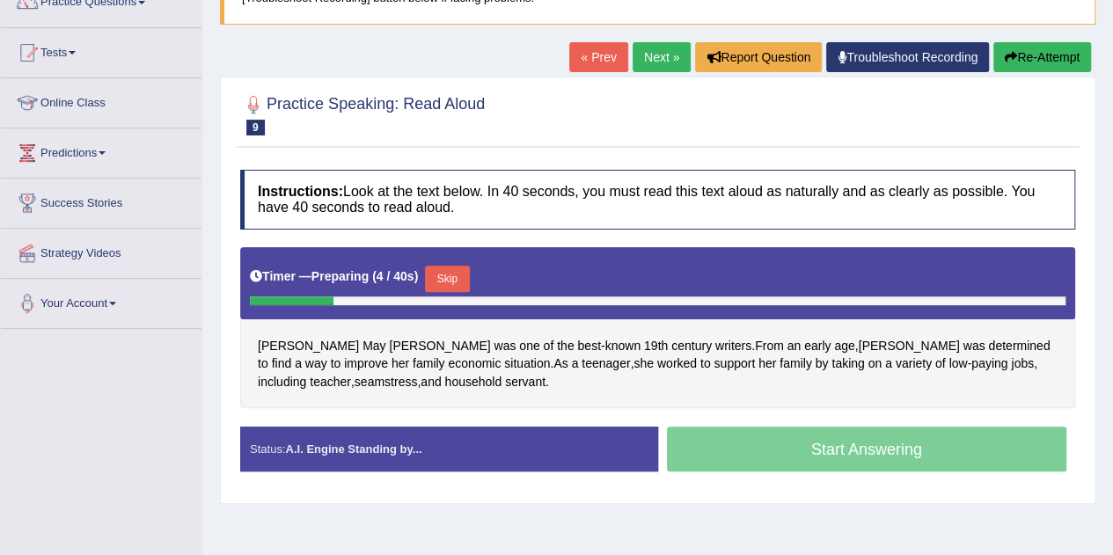
click at [468, 272] on button "Skip" at bounding box center [447, 279] width 44 height 26
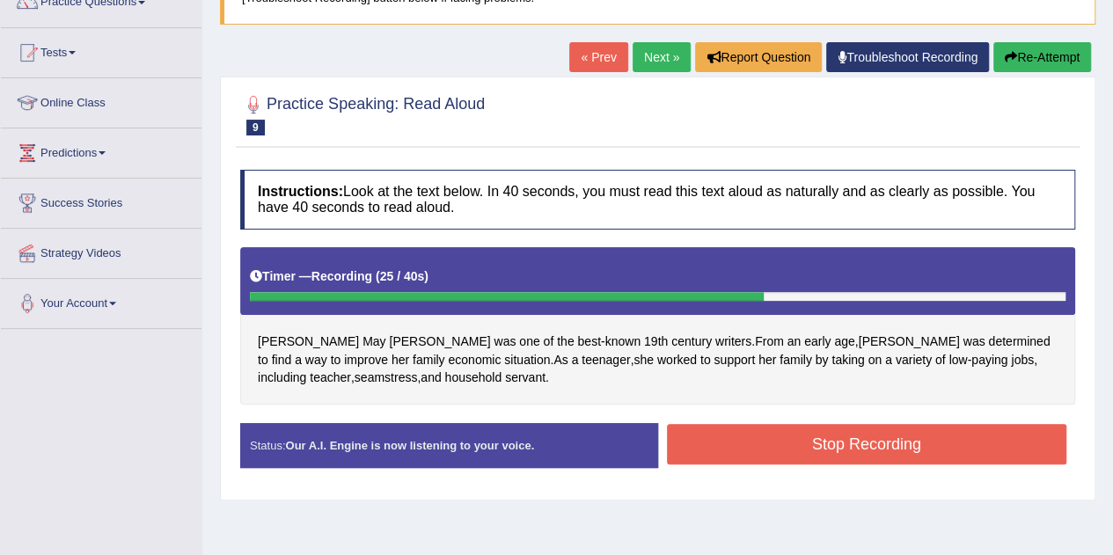
click at [775, 440] on button "Stop Recording" at bounding box center [867, 444] width 400 height 40
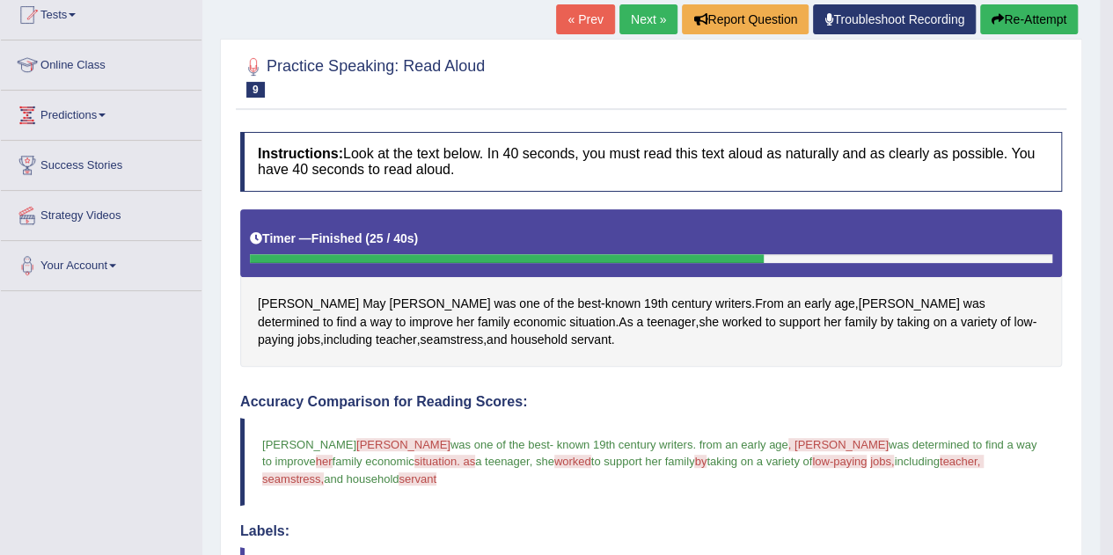
scroll to position [195, 0]
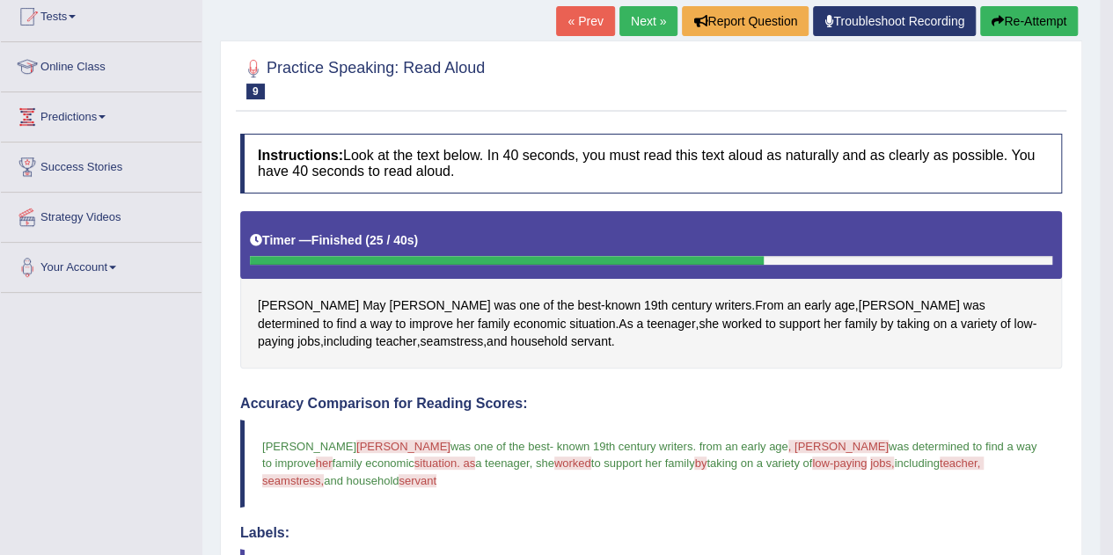
click at [648, 19] on link "Next »" at bounding box center [648, 21] width 58 height 30
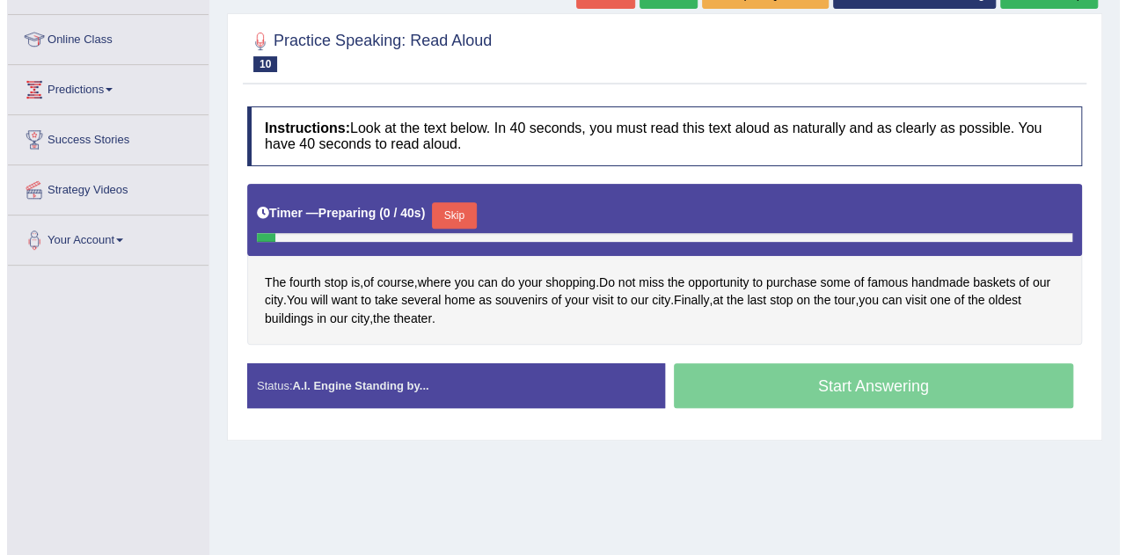
scroll to position [224, 0]
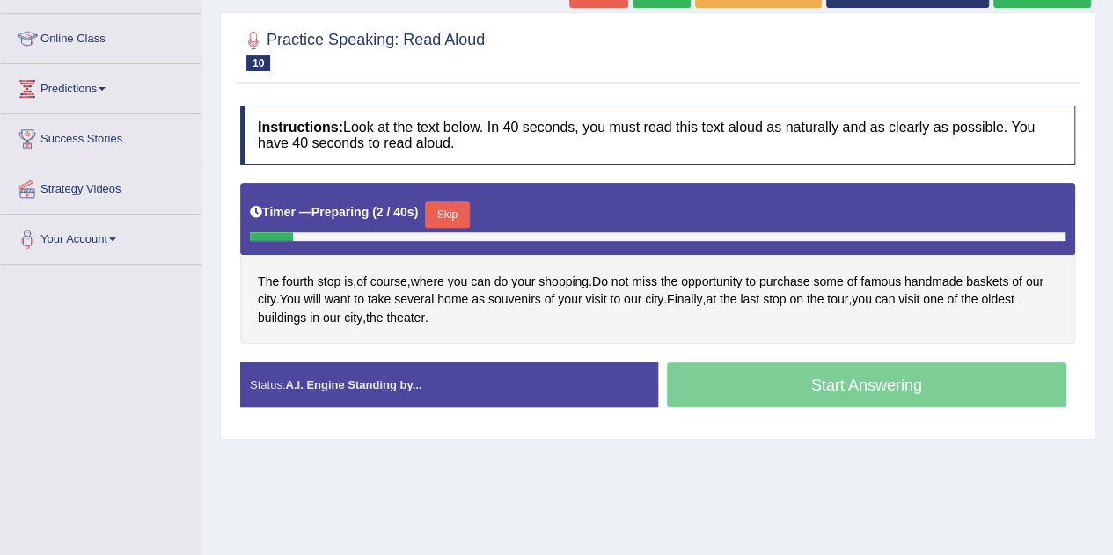
click at [438, 216] on button "Skip" at bounding box center [447, 215] width 44 height 26
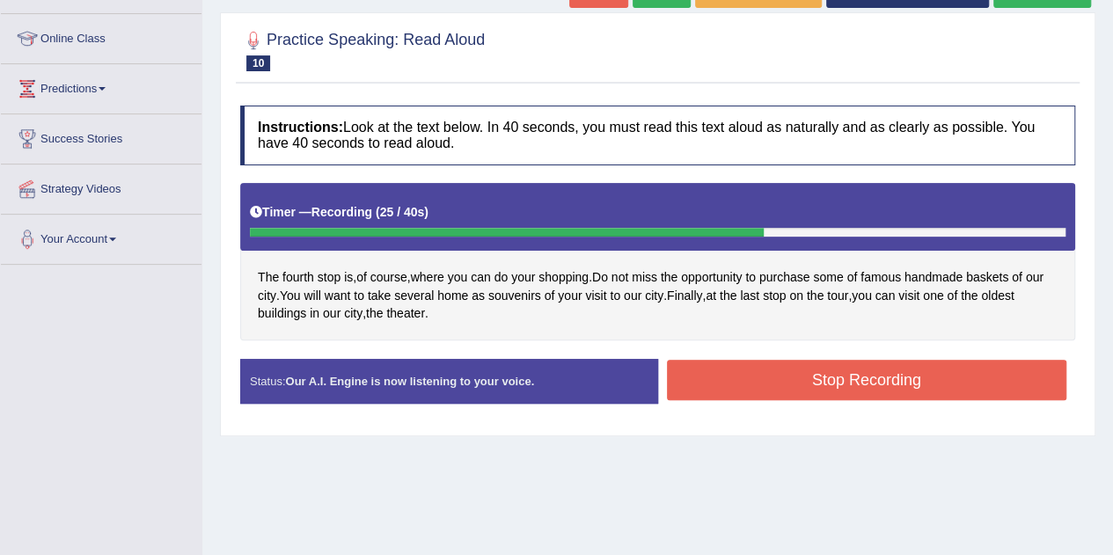
click at [738, 370] on button "Stop Recording" at bounding box center [867, 380] width 400 height 40
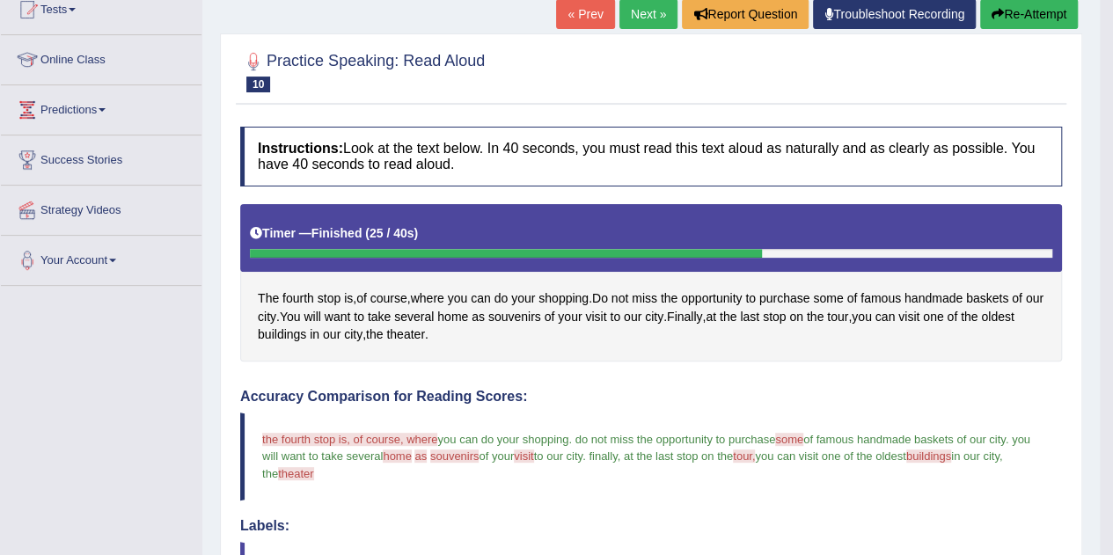
scroll to position [195, 0]
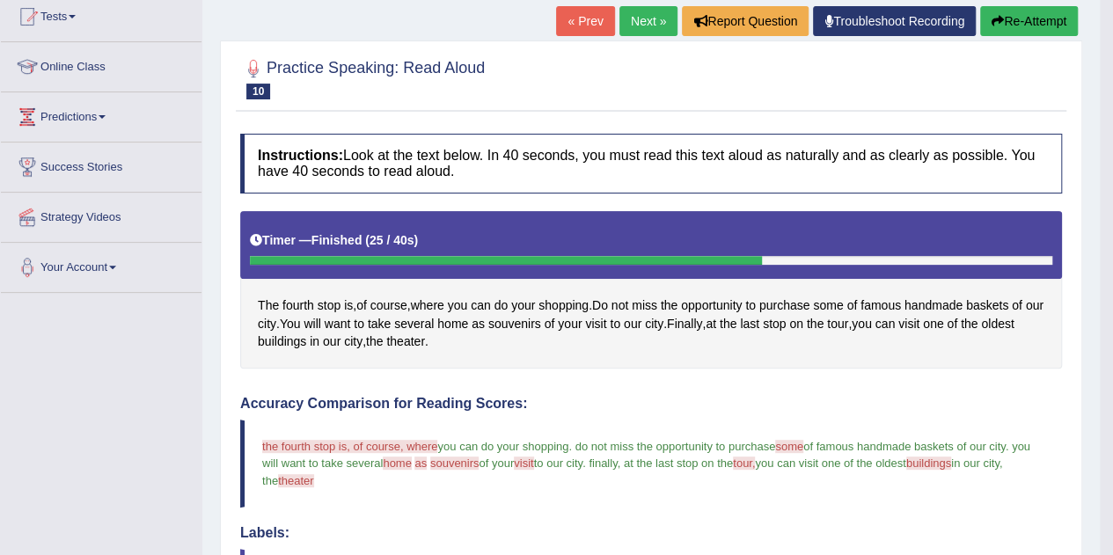
click at [637, 29] on link "Next »" at bounding box center [648, 21] width 58 height 30
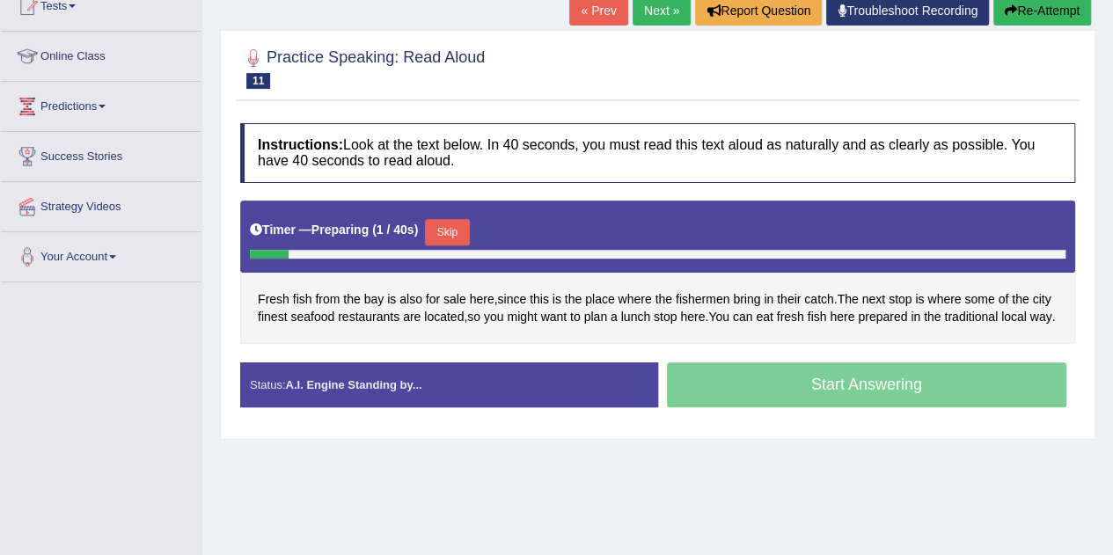
scroll to position [219, 0]
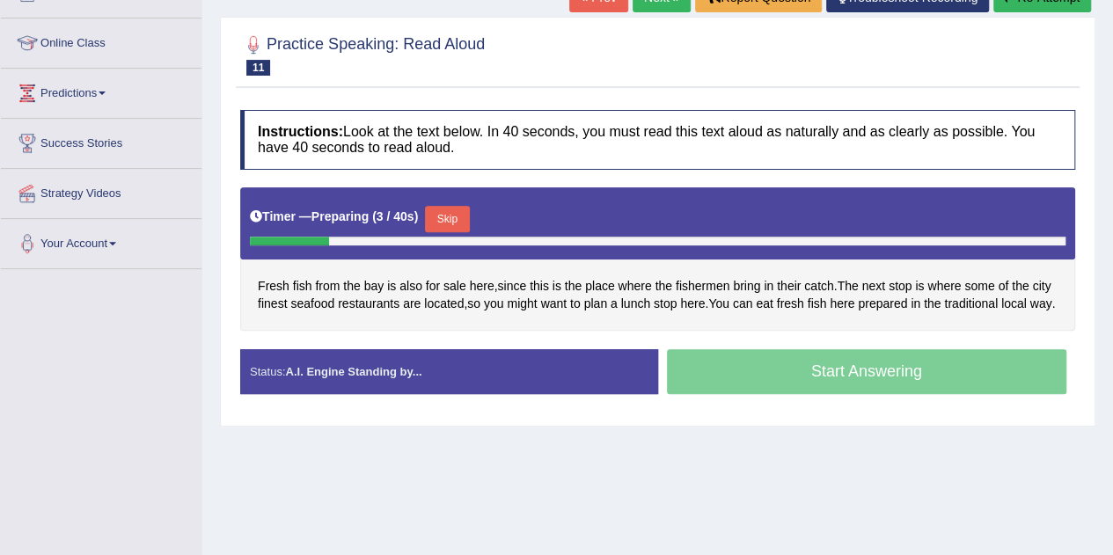
click at [458, 216] on button "Skip" at bounding box center [447, 219] width 44 height 26
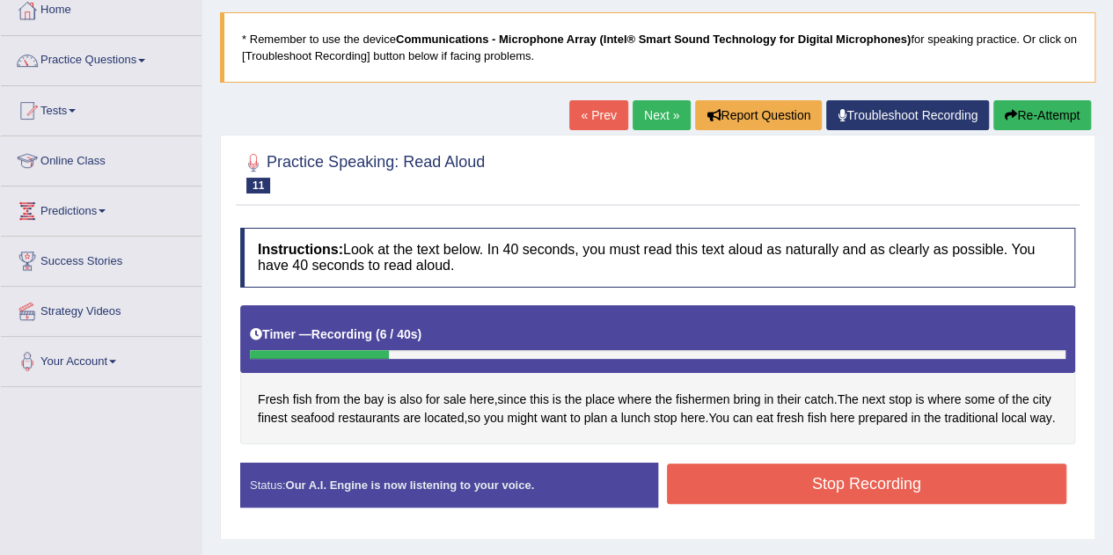
scroll to position [106, 0]
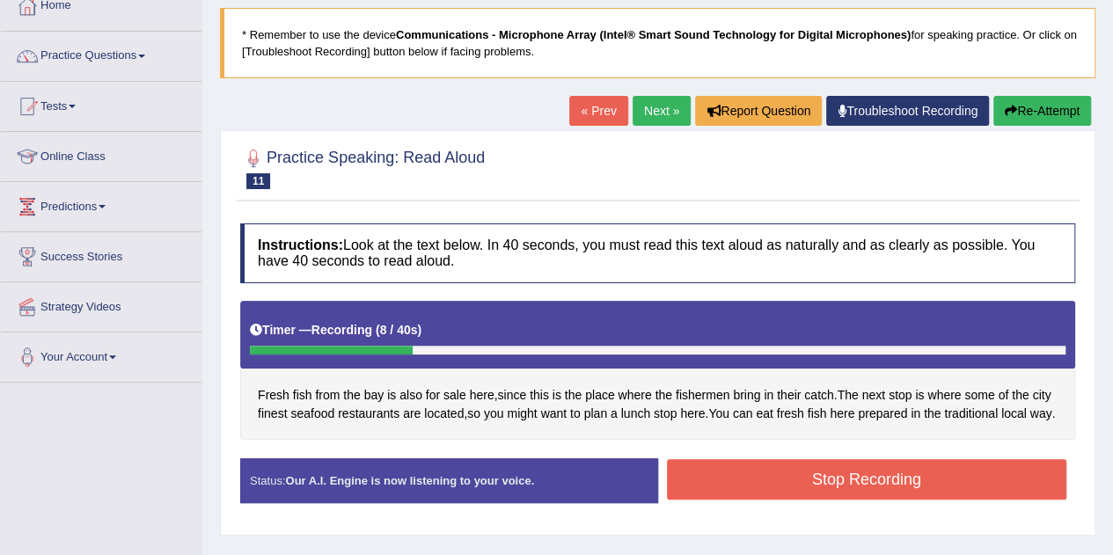
click at [1065, 105] on button "Re-Attempt" at bounding box center [1042, 111] width 98 height 30
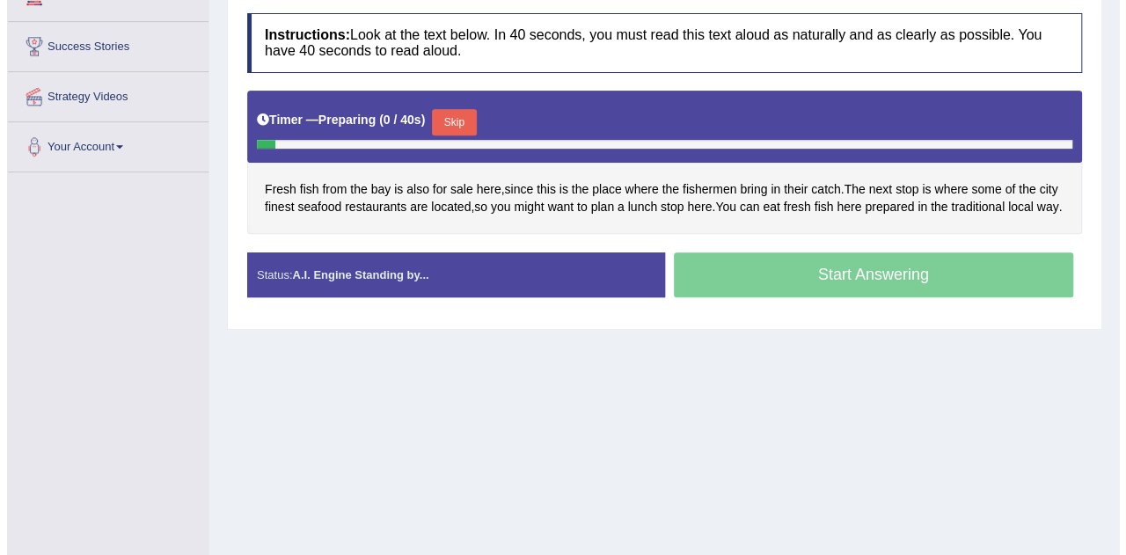
scroll to position [317, 0]
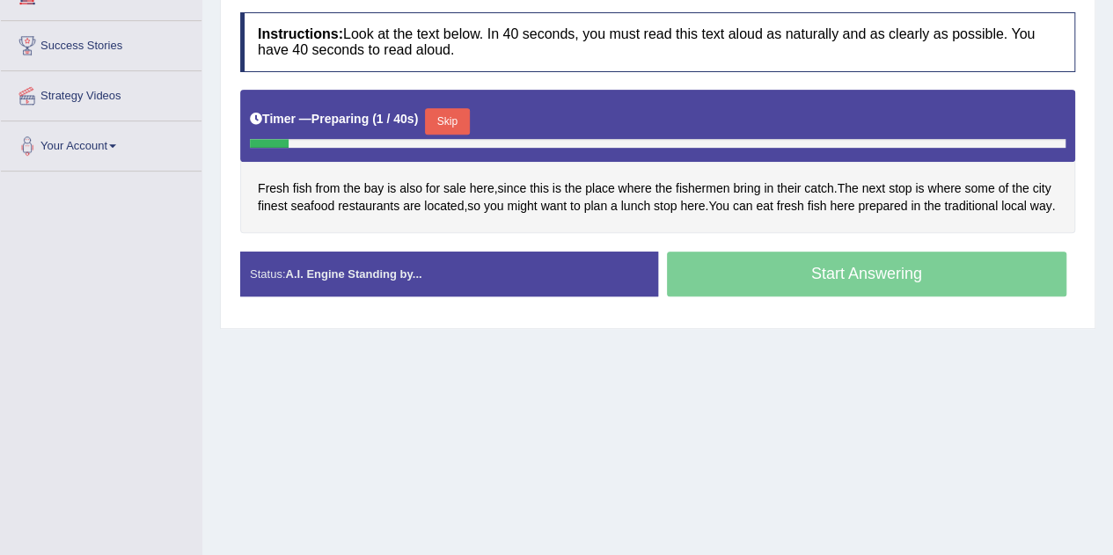
click at [449, 115] on button "Skip" at bounding box center [447, 121] width 44 height 26
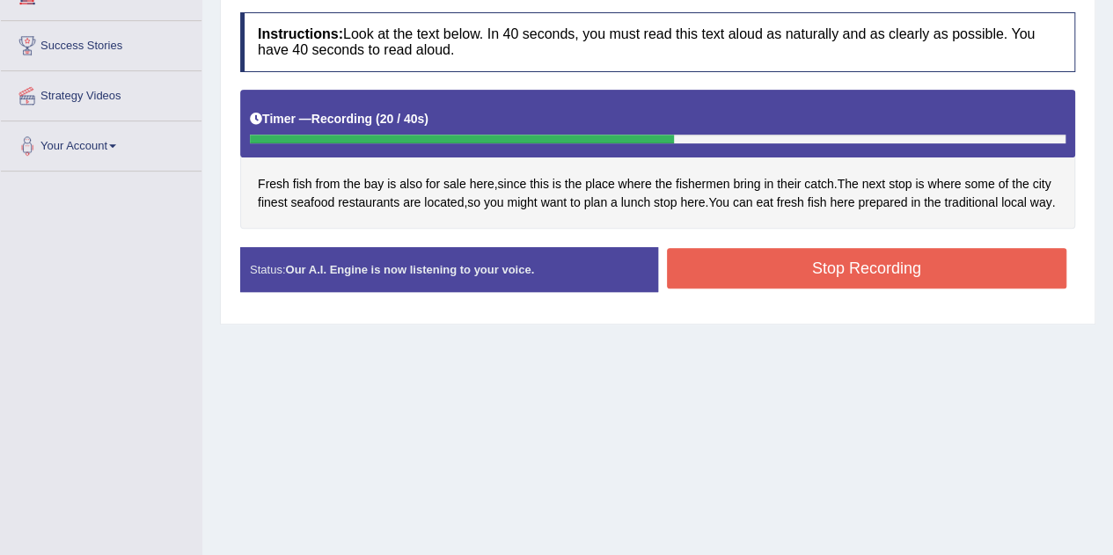
click at [733, 289] on button "Stop Recording" at bounding box center [867, 268] width 400 height 40
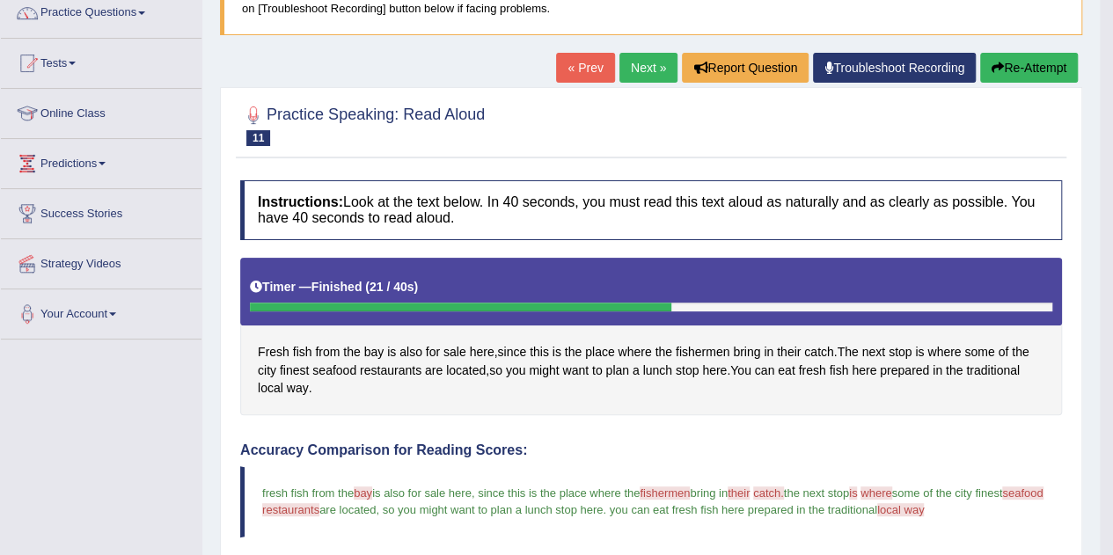
scroll to position [136, 0]
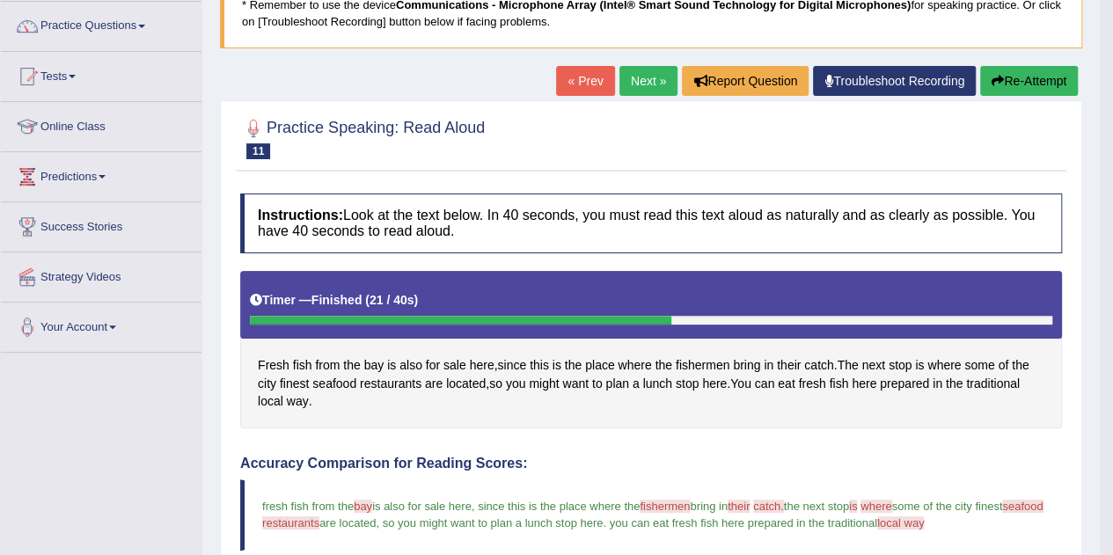
click at [635, 80] on link "Next »" at bounding box center [648, 81] width 58 height 30
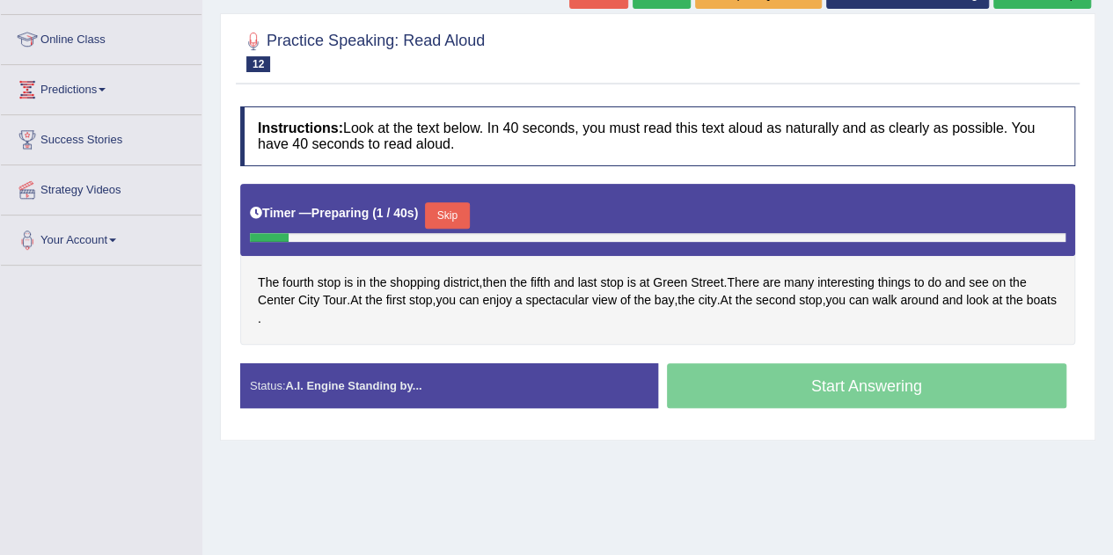
scroll to position [224, 0]
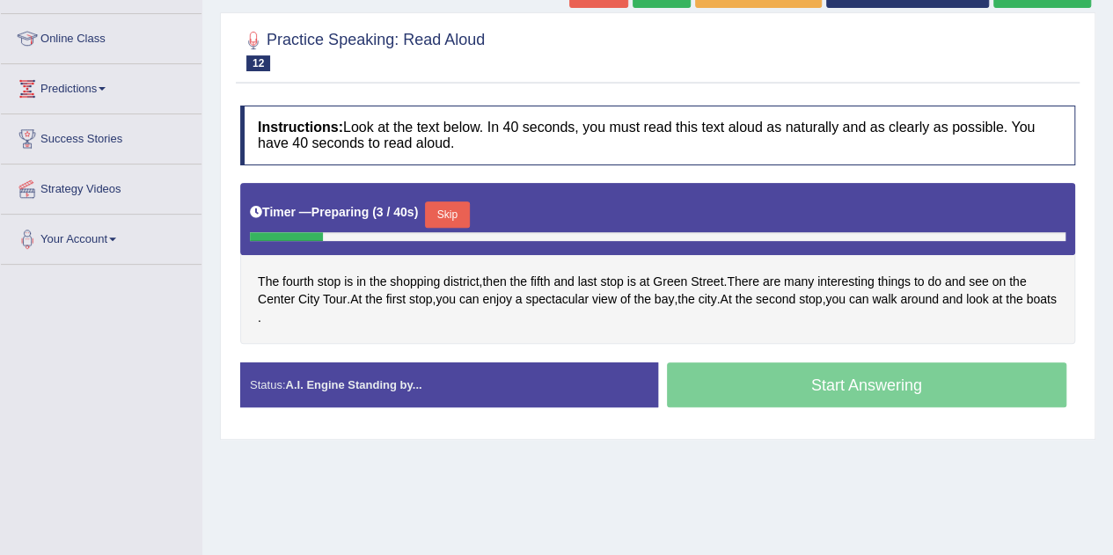
click at [459, 209] on button "Skip" at bounding box center [447, 215] width 44 height 26
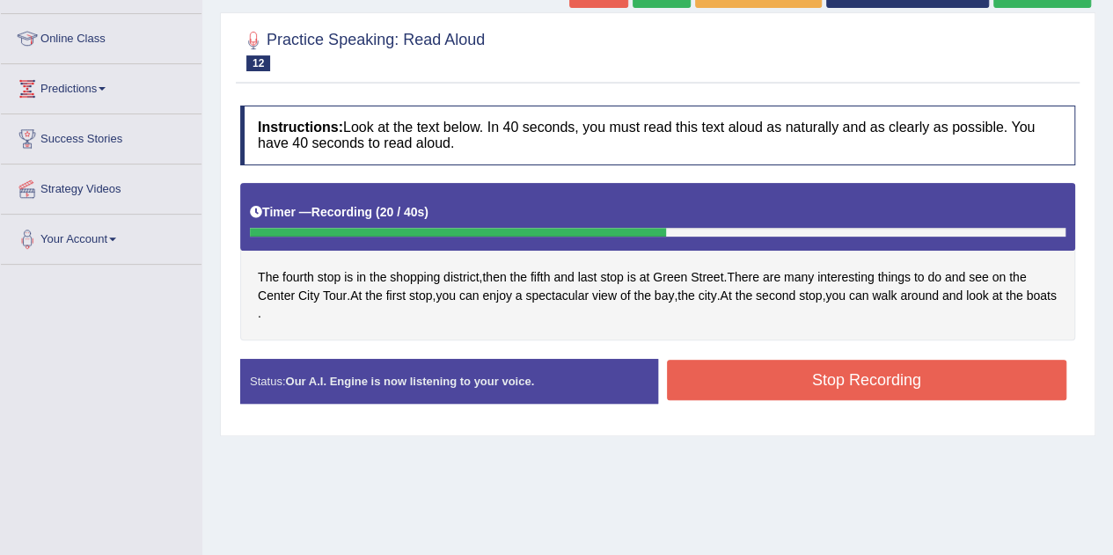
click at [746, 349] on div "Instructions: Look at the text below. In 40 seconds, you must read this text al…" at bounding box center [658, 261] width 844 height 329
click at [755, 369] on button "Stop Recording" at bounding box center [867, 380] width 400 height 40
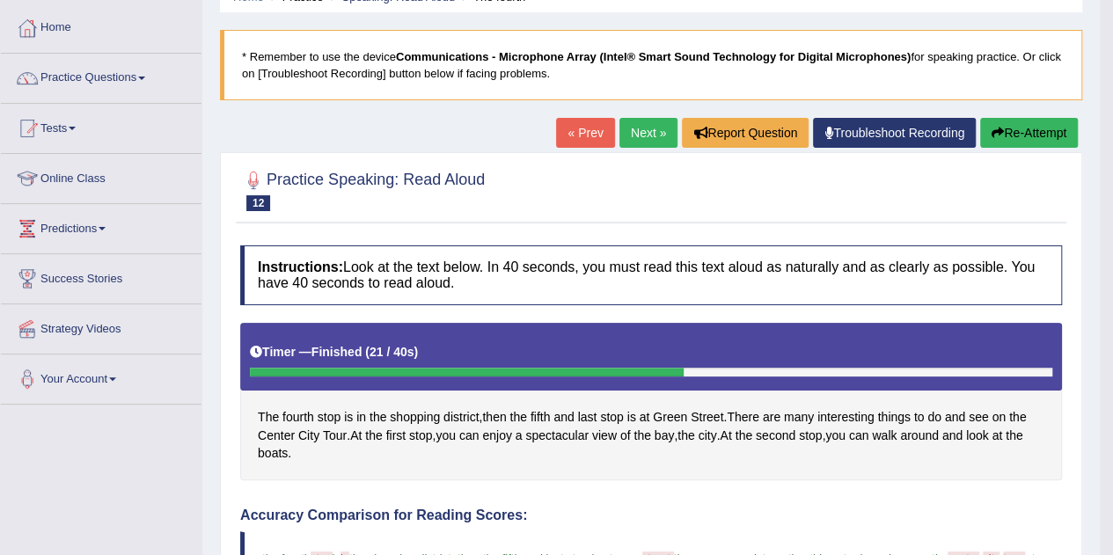
scroll to position [62, 0]
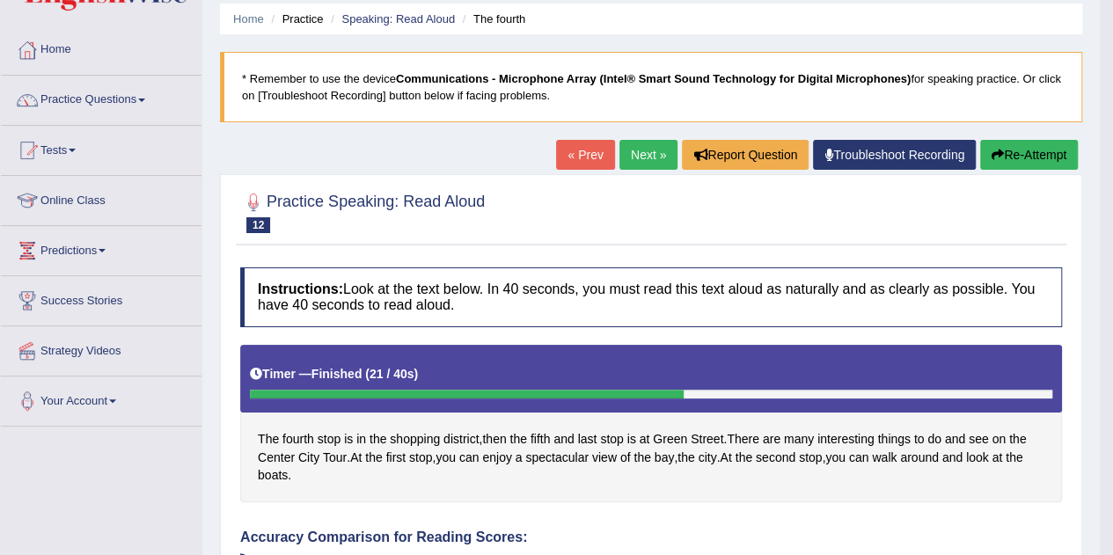
click at [650, 145] on link "Next »" at bounding box center [648, 155] width 58 height 30
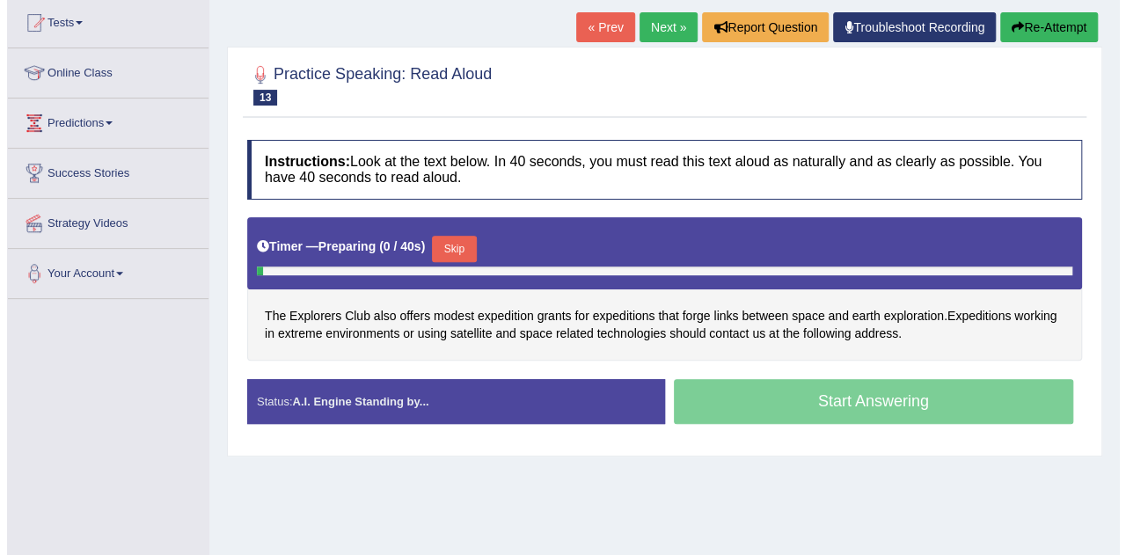
scroll to position [196, 0]
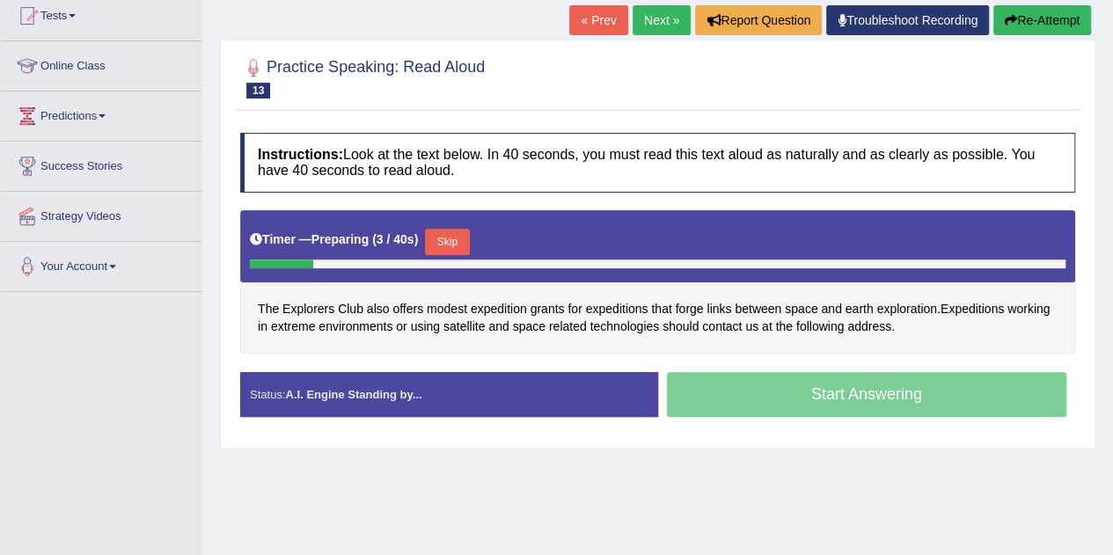
click at [453, 237] on button "Skip" at bounding box center [447, 242] width 44 height 26
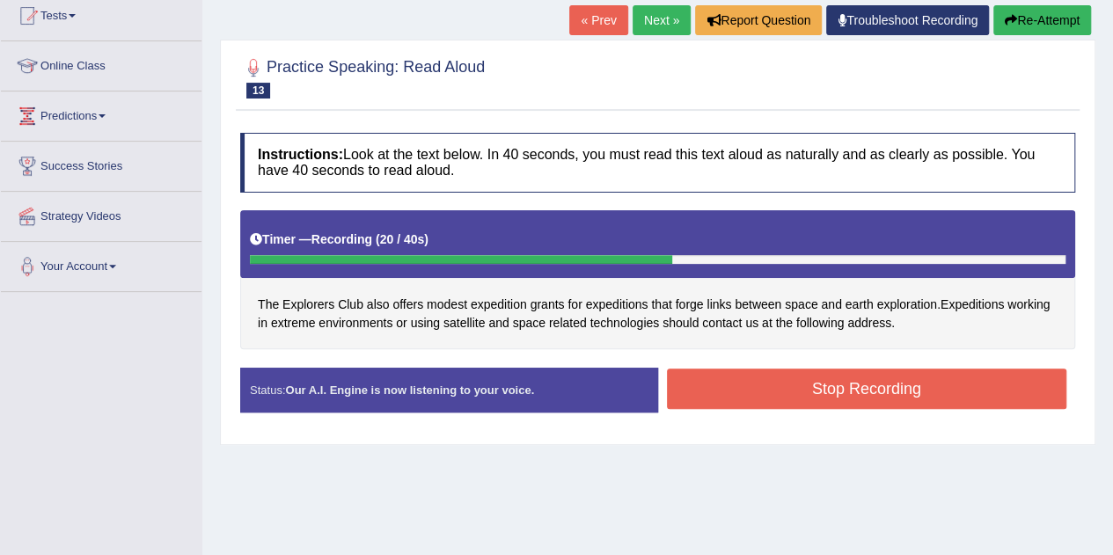
click at [718, 385] on button "Stop Recording" at bounding box center [867, 389] width 400 height 40
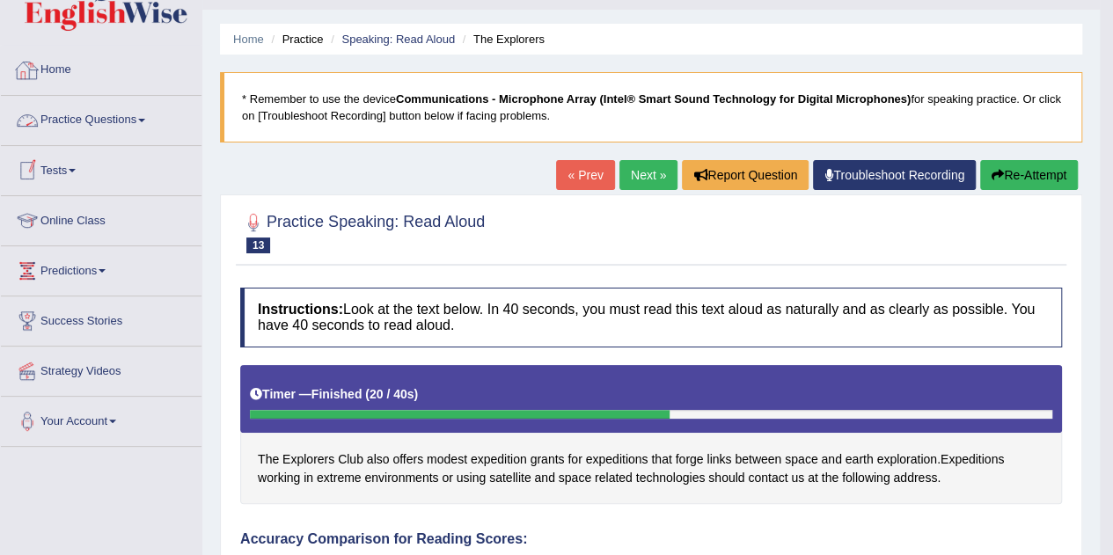
scroll to position [40, 0]
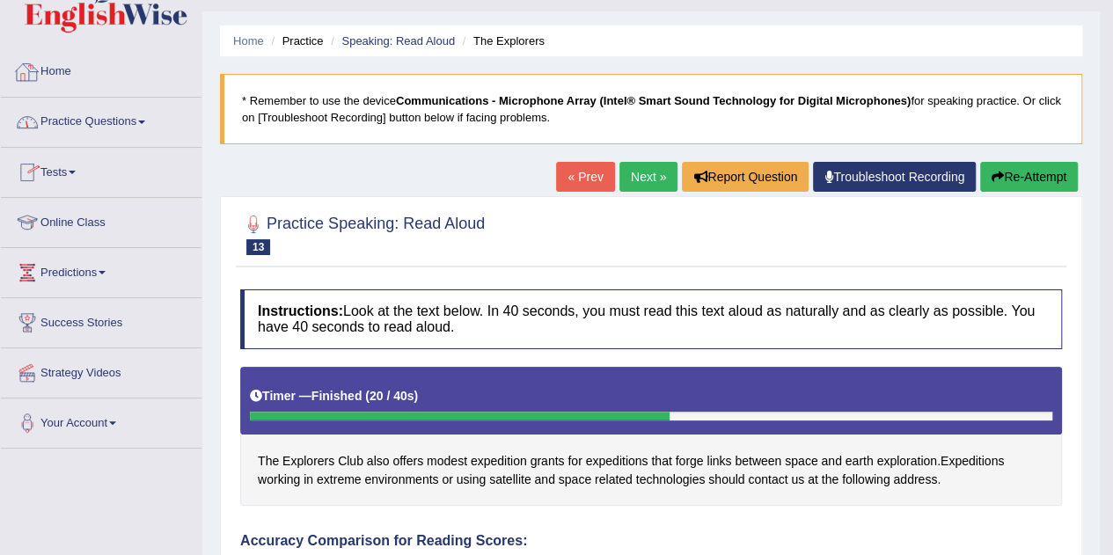
click at [75, 64] on link "Home" at bounding box center [101, 70] width 201 height 44
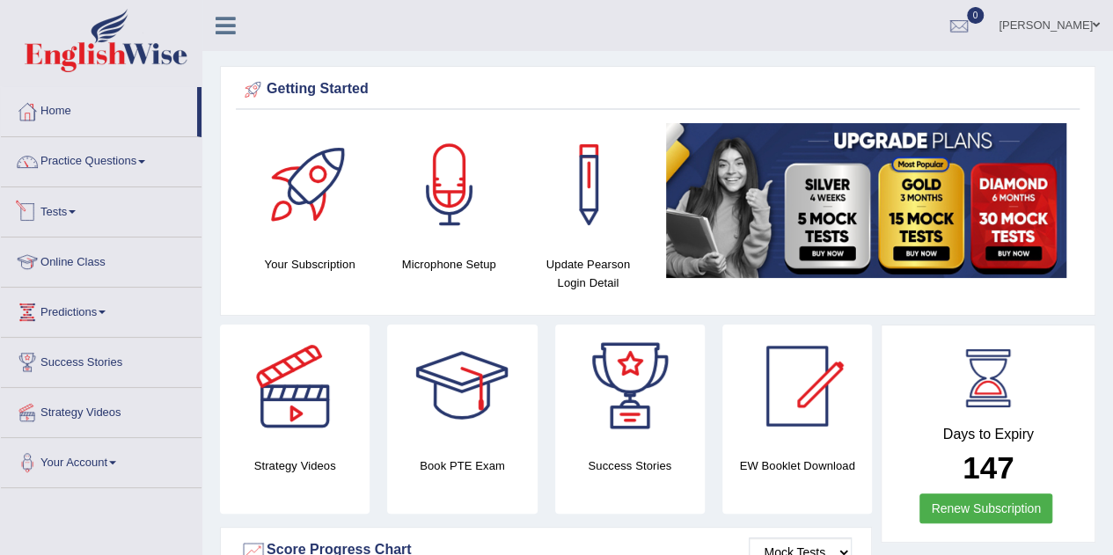
click at [60, 204] on link "Tests" at bounding box center [101, 209] width 201 height 44
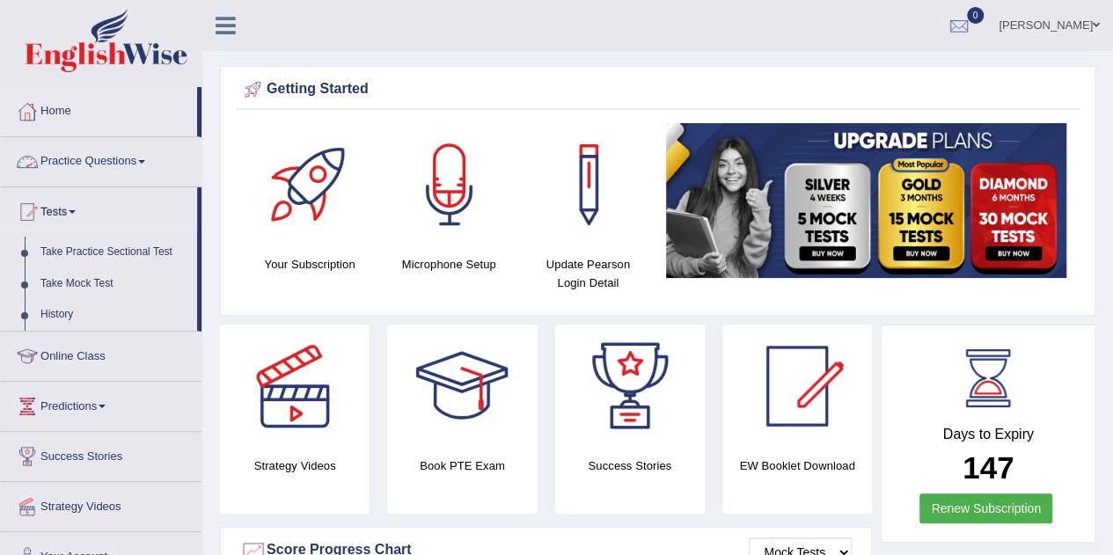
click at [65, 172] on link "Practice Questions" at bounding box center [101, 159] width 201 height 44
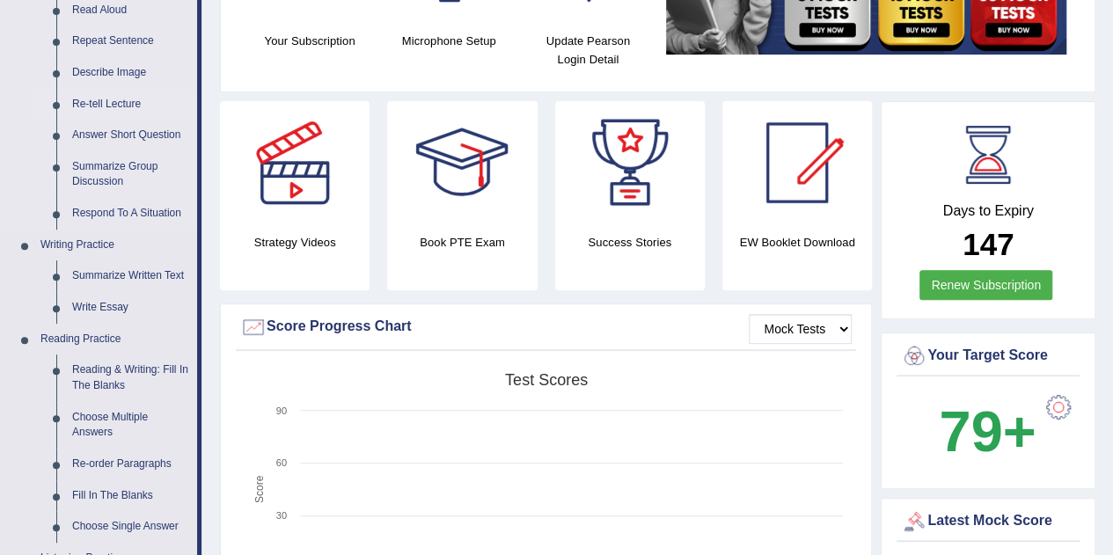
scroll to position [223, 0]
click at [94, 101] on link "Re-tell Lecture" at bounding box center [130, 106] width 133 height 32
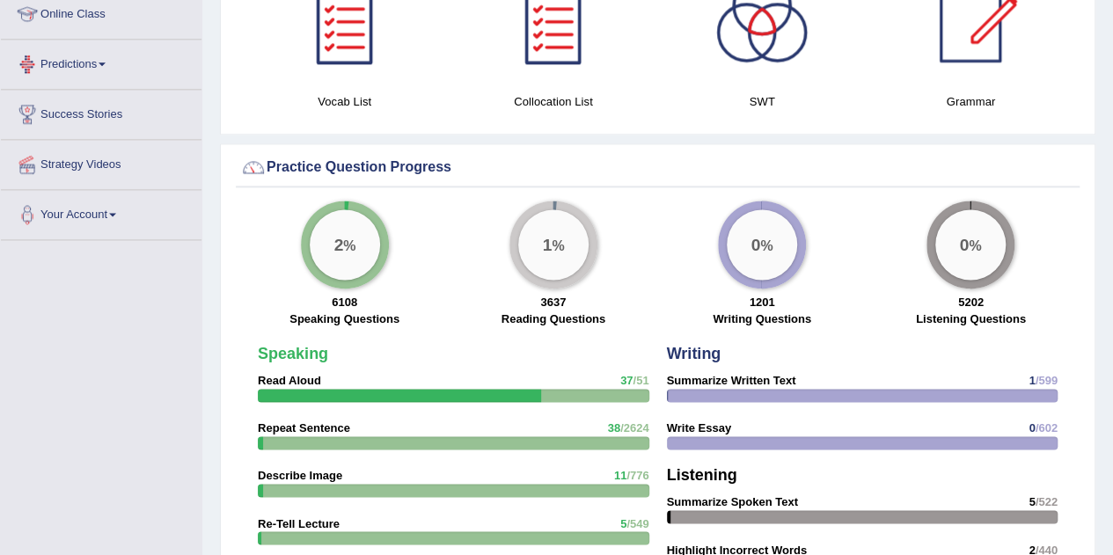
scroll to position [1158, 0]
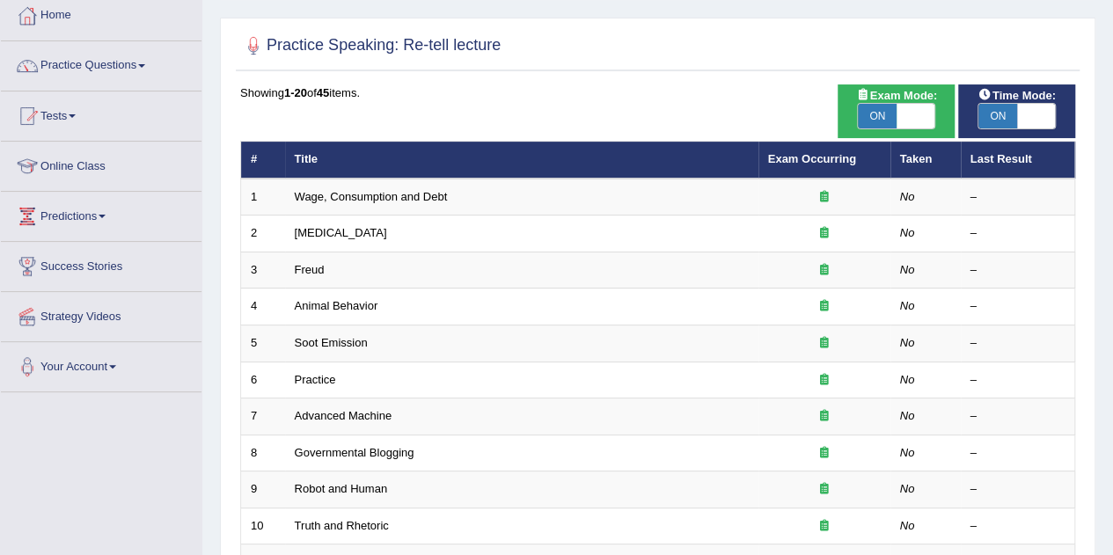
scroll to position [97, 0]
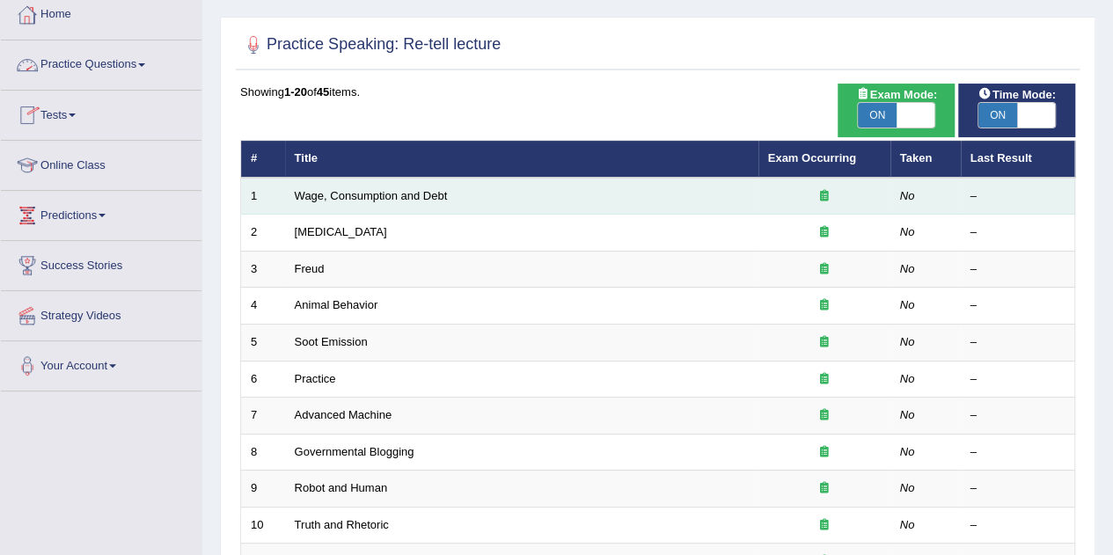
click at [366, 209] on td "Wage, Consumption and Debt" at bounding box center [521, 196] width 473 height 37
click at [372, 196] on link "Wage, Consumption and Debt" at bounding box center [371, 195] width 153 height 13
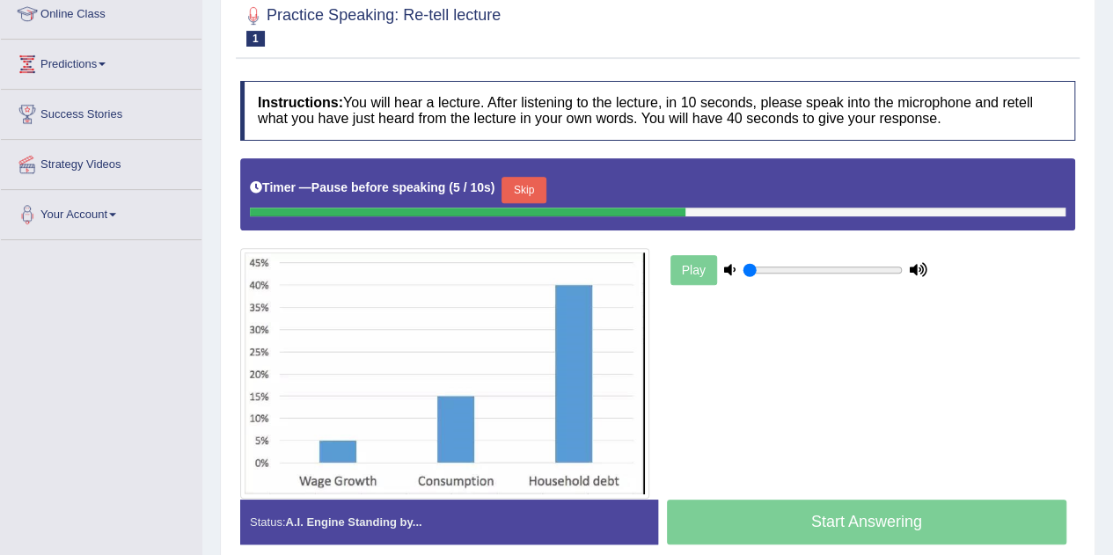
scroll to position [252, 0]
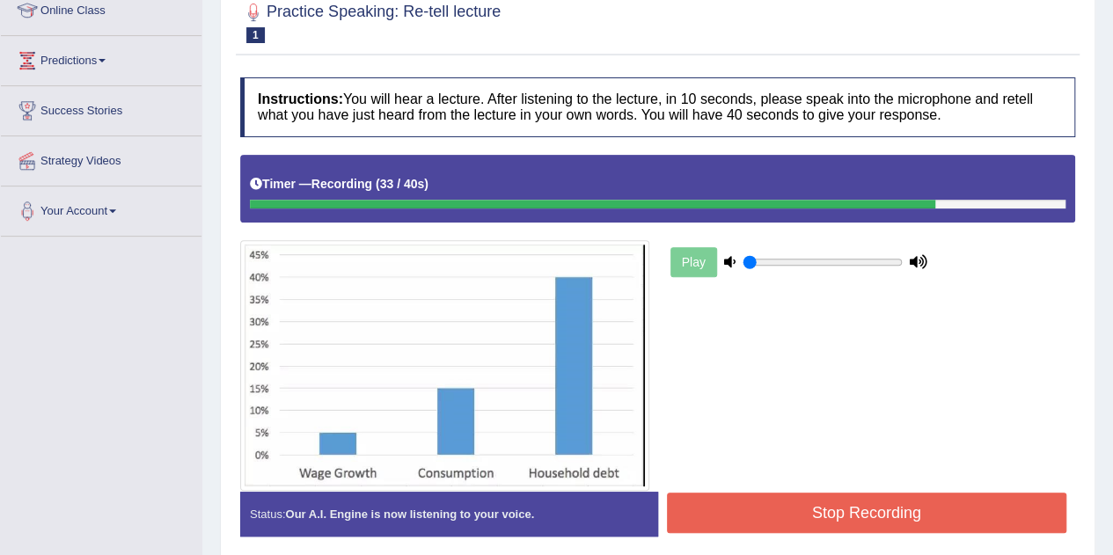
click at [799, 508] on button "Stop Recording" at bounding box center [867, 513] width 400 height 40
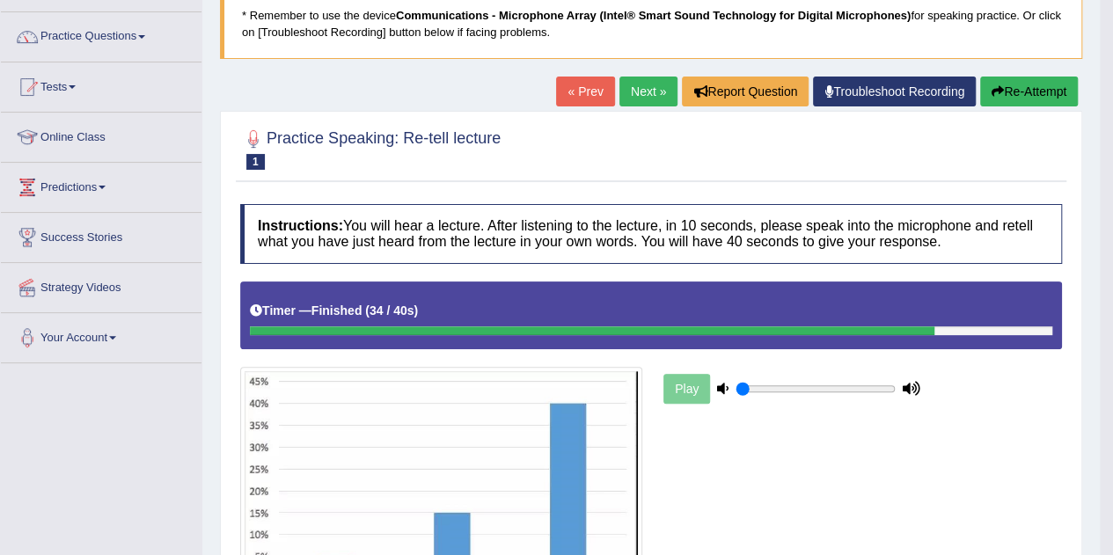
scroll to position [124, 0]
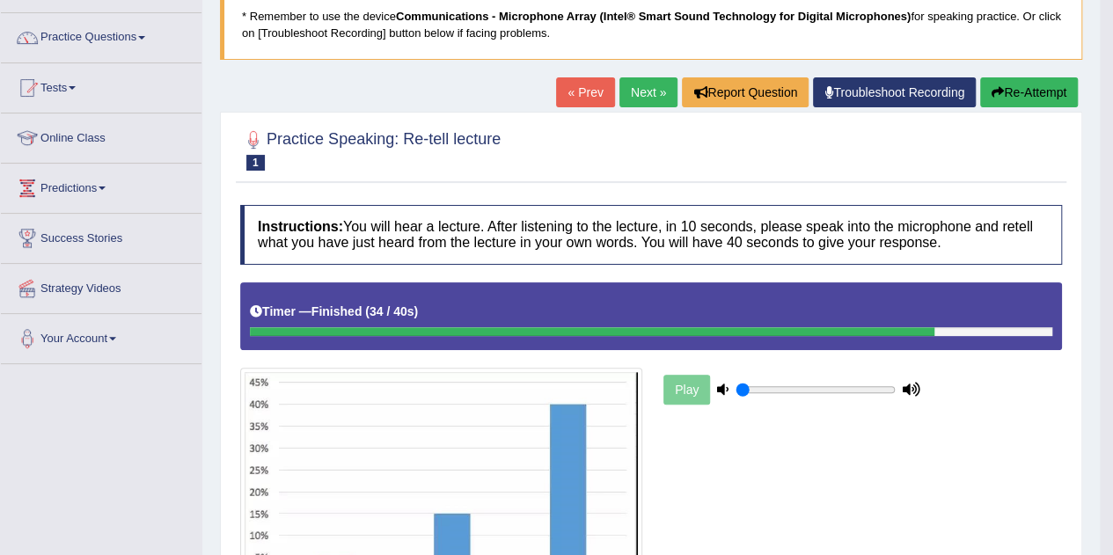
click at [634, 84] on link "Next »" at bounding box center [648, 92] width 58 height 30
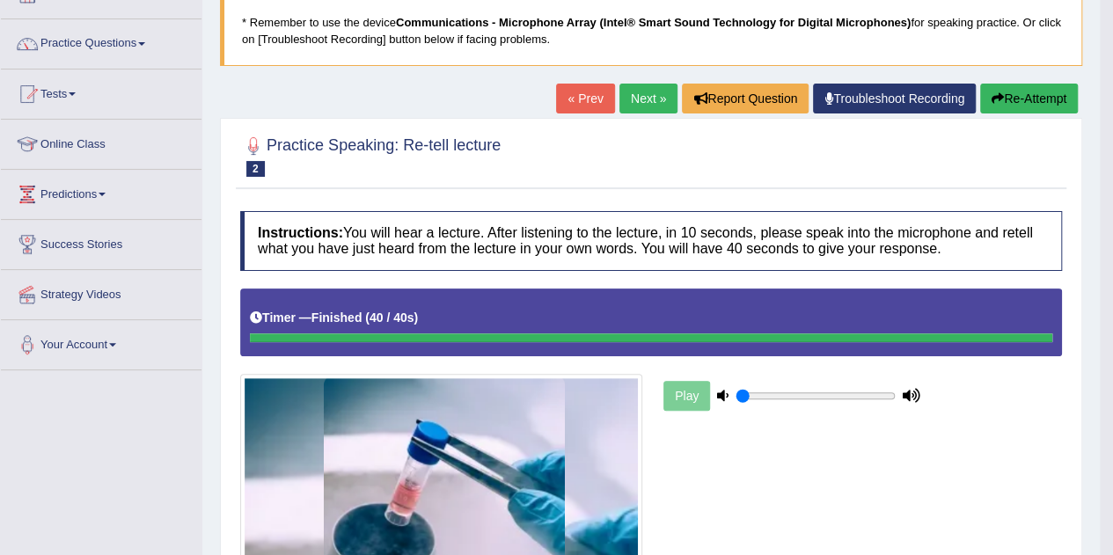
scroll to position [114, 0]
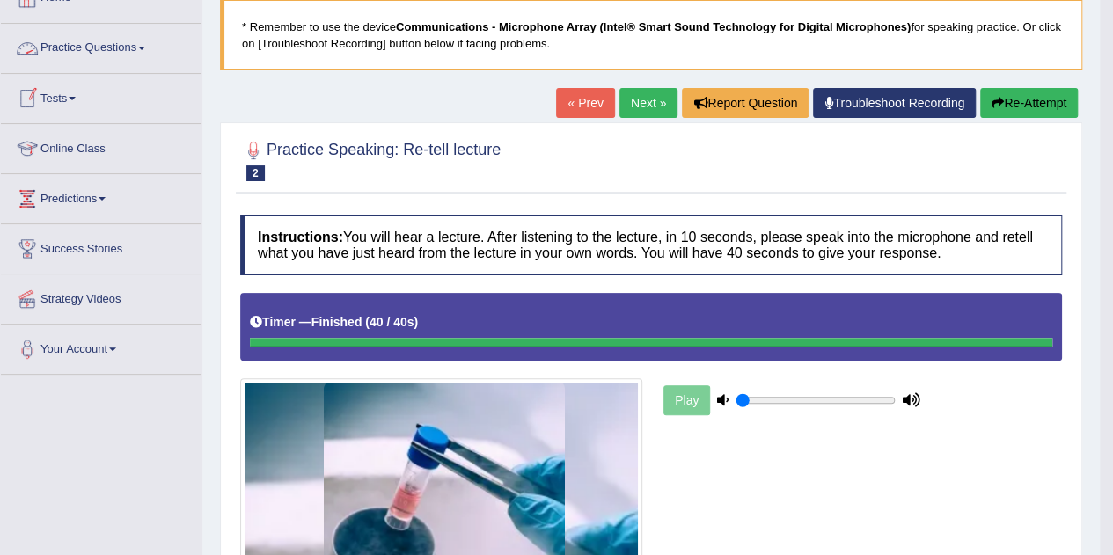
click at [637, 109] on link "Next »" at bounding box center [648, 103] width 58 height 30
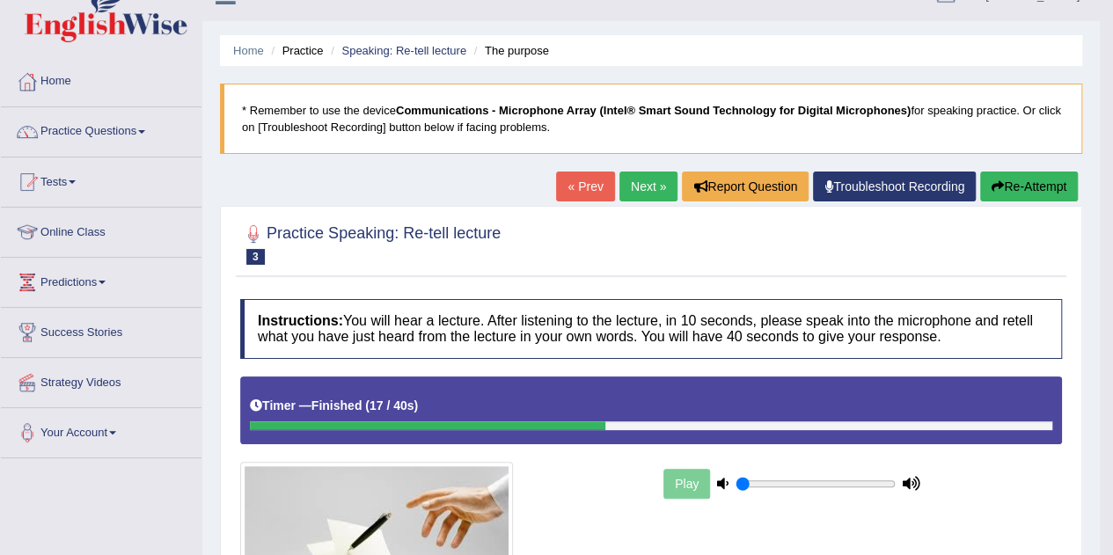
scroll to position [29, 0]
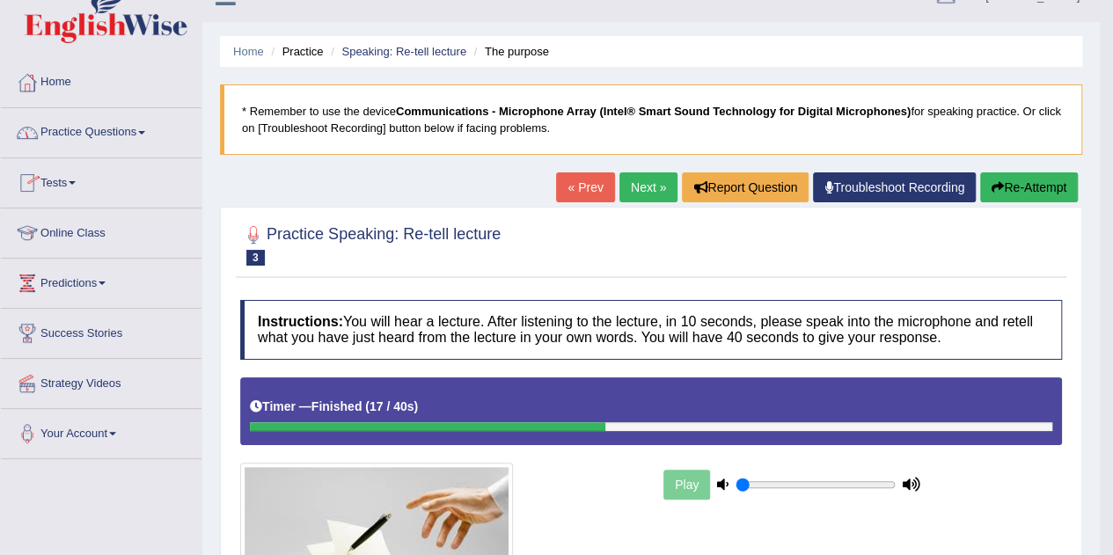
click at [69, 140] on link "Practice Questions" at bounding box center [101, 130] width 201 height 44
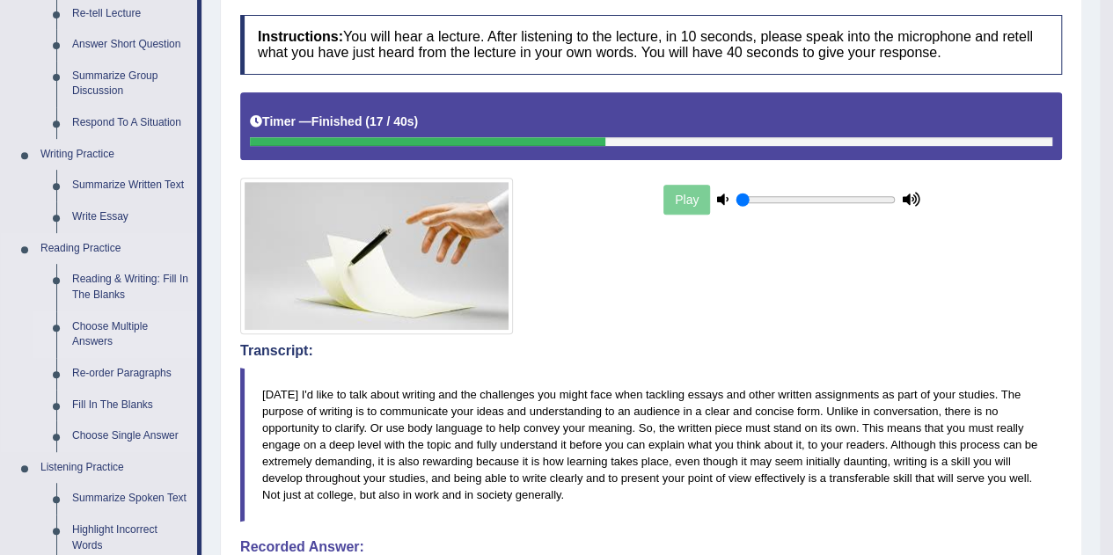
scroll to position [315, 0]
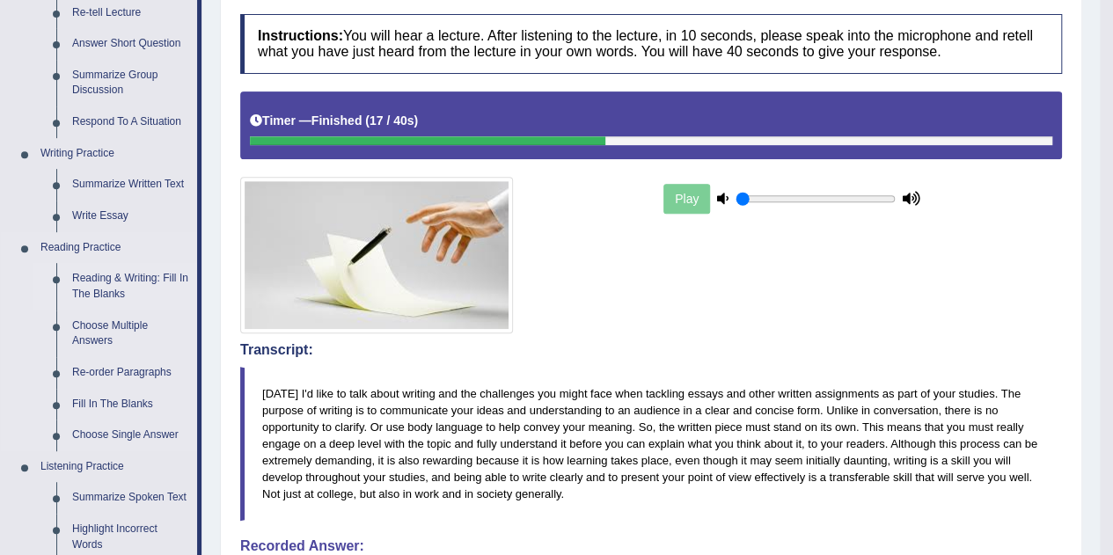
click at [107, 286] on link "Reading & Writing: Fill In The Blanks" at bounding box center [130, 286] width 133 height 47
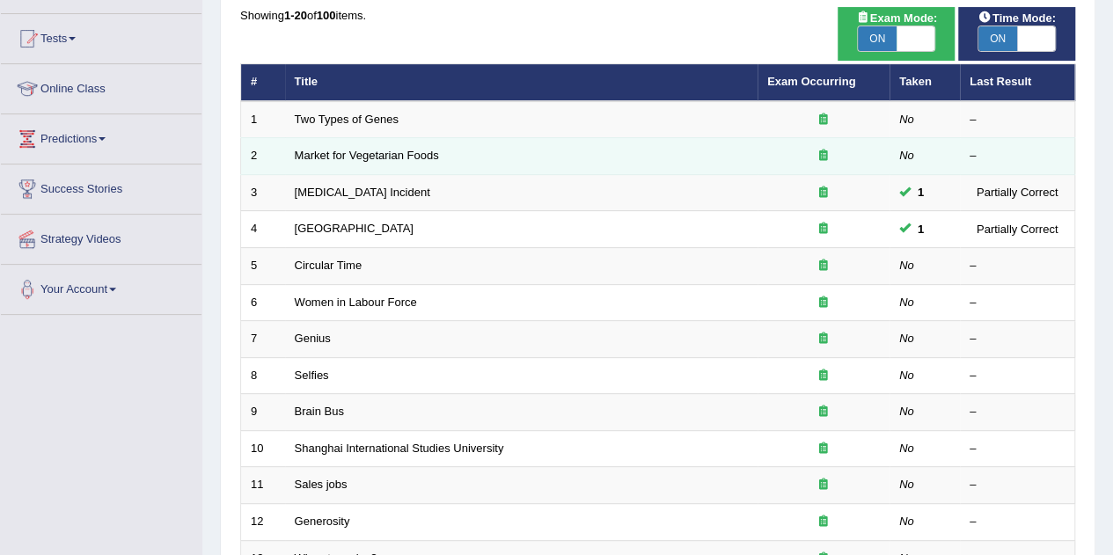
scroll to position [181, 0]
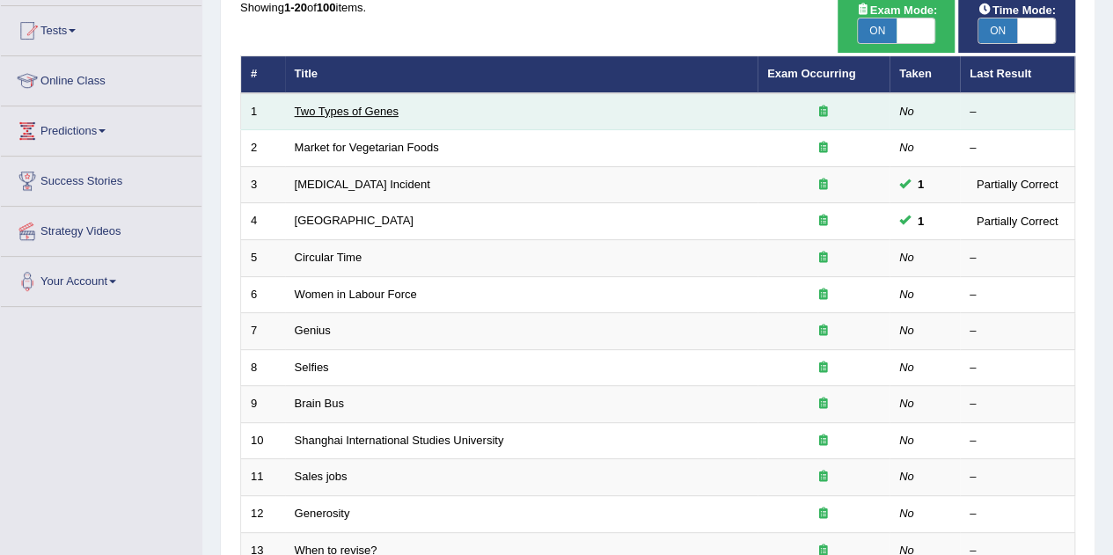
click at [377, 105] on link "Two Types of Genes" at bounding box center [347, 111] width 104 height 13
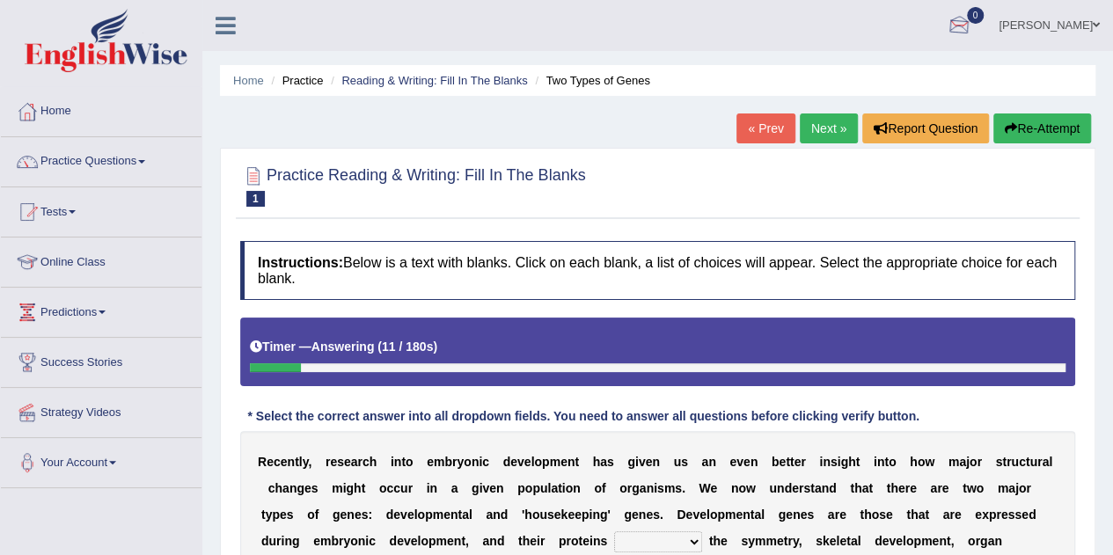
click at [1044, 33] on link "[PERSON_NAME]" at bounding box center [1050, 23] width 128 height 46
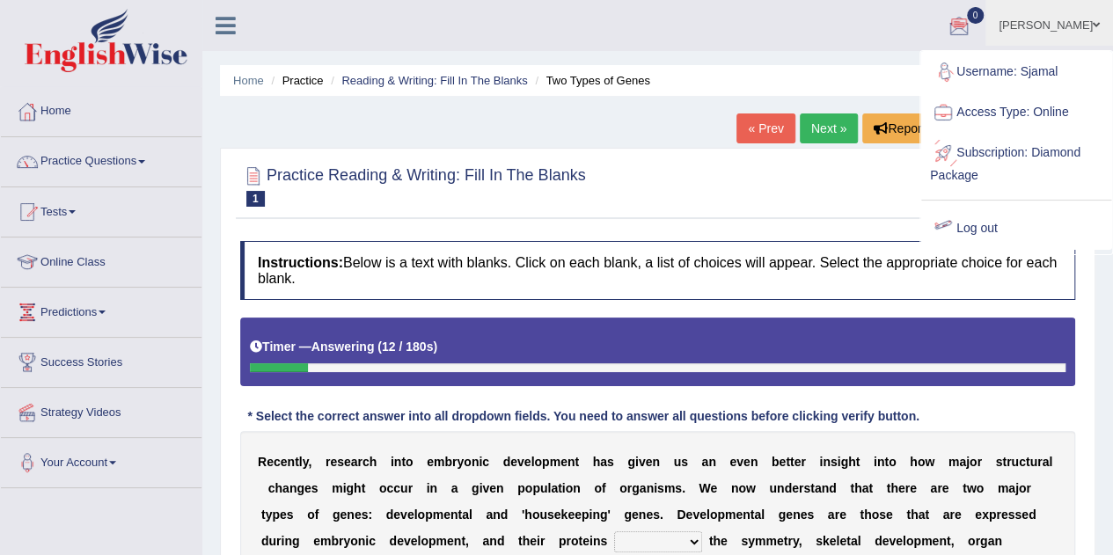
click at [1010, 224] on link "Log out" at bounding box center [1016, 229] width 190 height 40
